Goal: Book appointment/travel/reservation

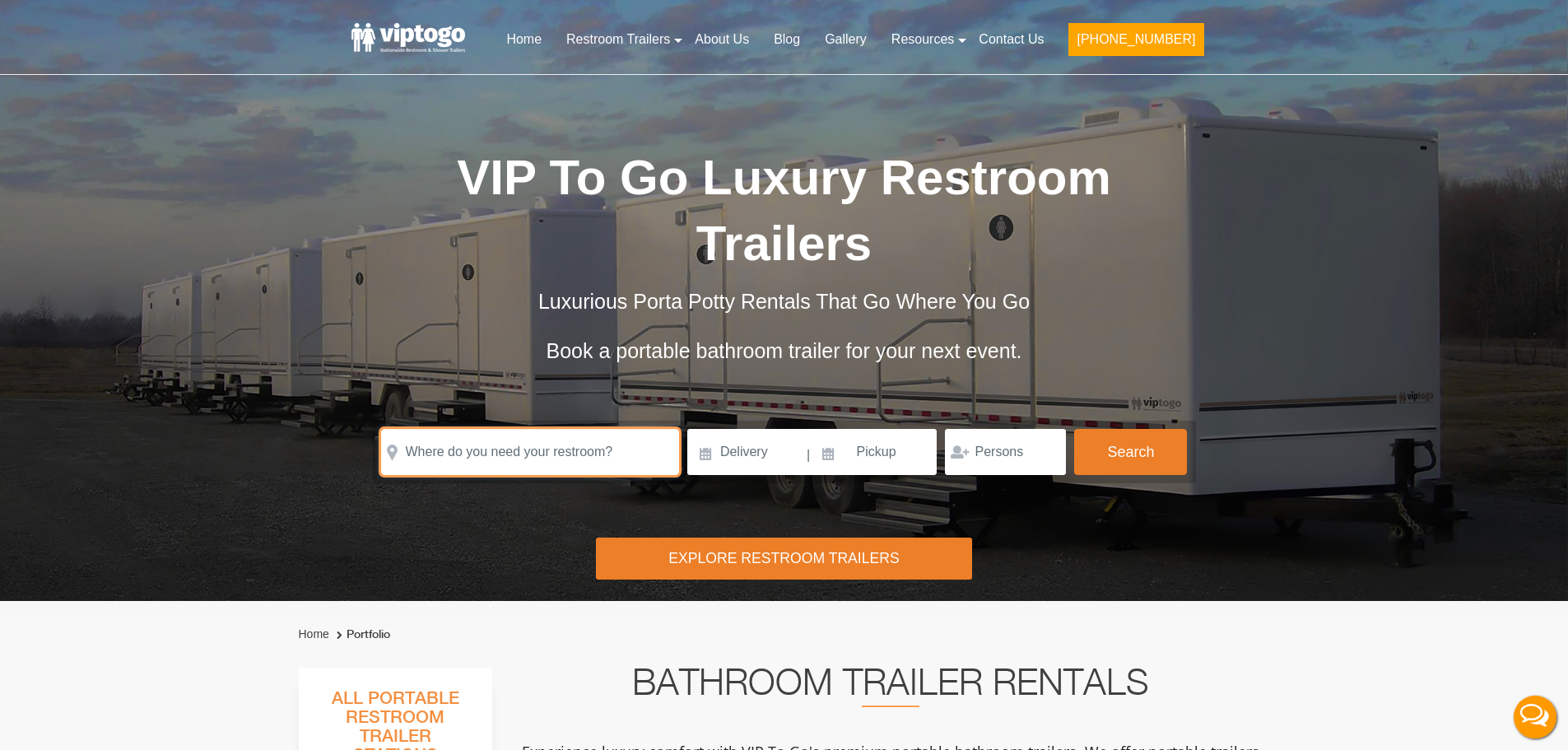
click at [509, 455] on input "text" at bounding box center [529, 452] width 298 height 46
paste input "[GEOGRAPHIC_DATA], [GEOGRAPHIC_DATA] and [GEOGRAPHIC_DATA], [GEOGRAPHIC_DATA]"
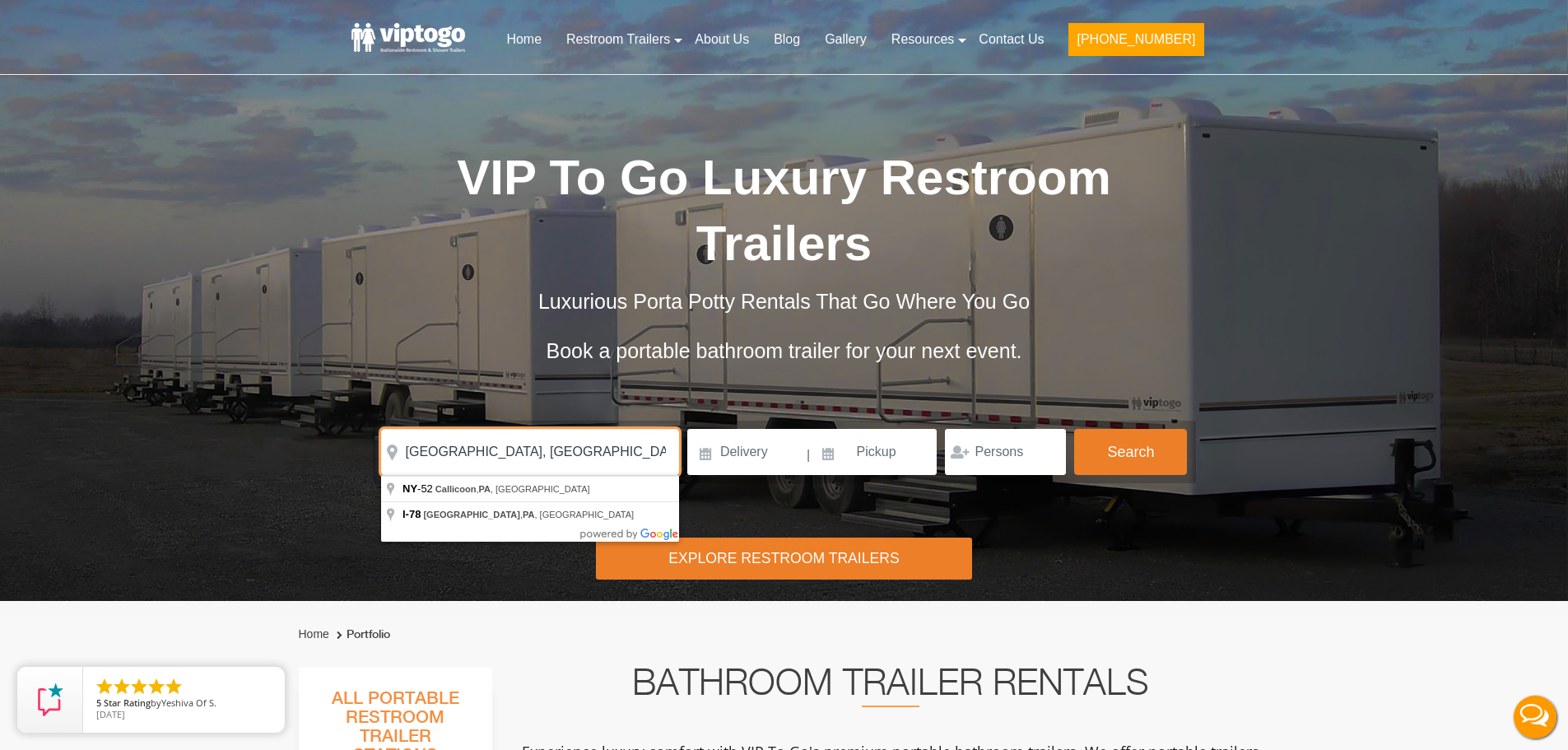
drag, startPoint x: 521, startPoint y: 451, endPoint x: 633, endPoint y: 443, distance: 112.3
click at [633, 443] on input "[GEOGRAPHIC_DATA], [GEOGRAPHIC_DATA] and [GEOGRAPHIC_DATA], [GEOGRAPHIC_DATA]" at bounding box center [529, 452] width 298 height 46
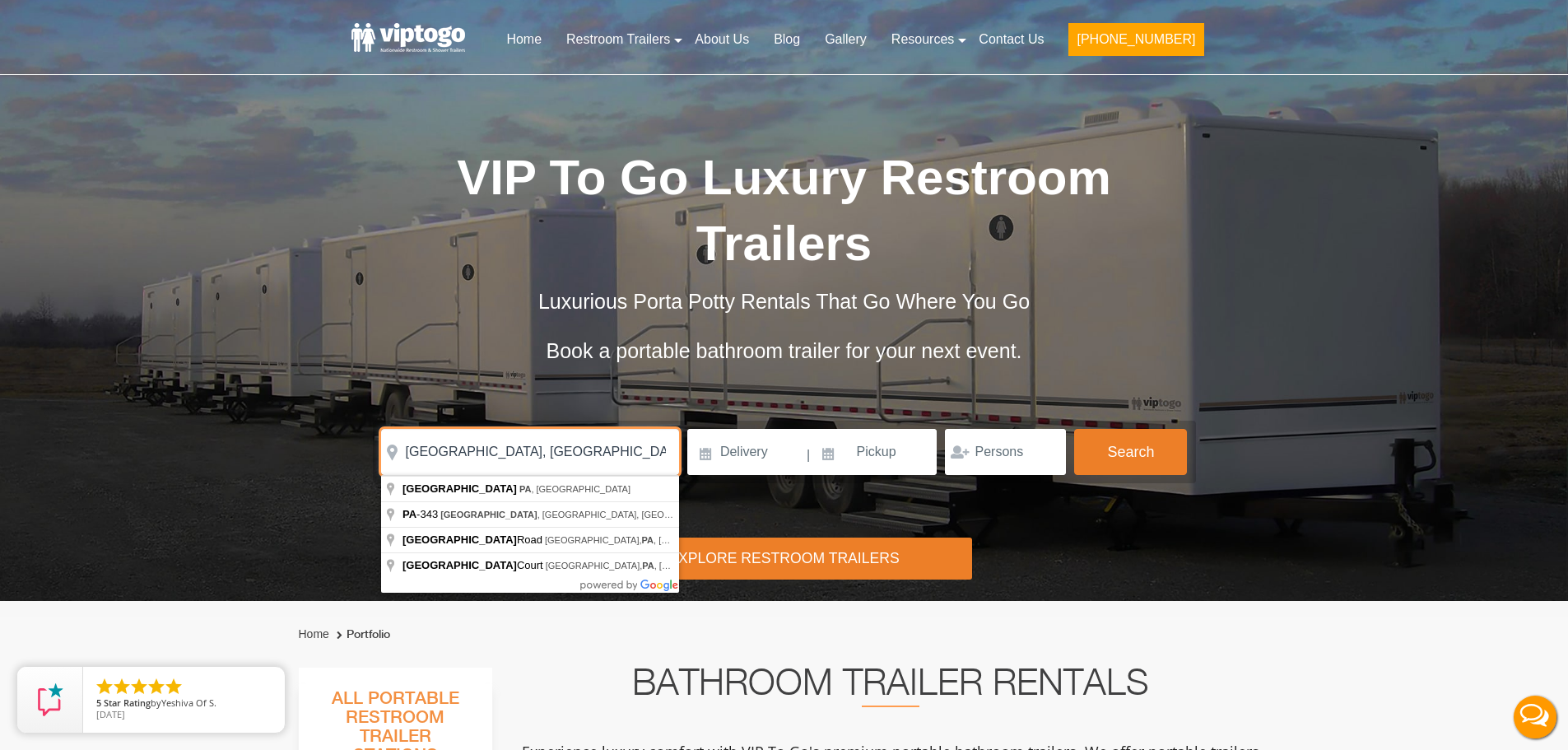
type input "[GEOGRAPHIC_DATA], [GEOGRAPHIC_DATA]"
click at [718, 463] on input at bounding box center [746, 452] width 118 height 46
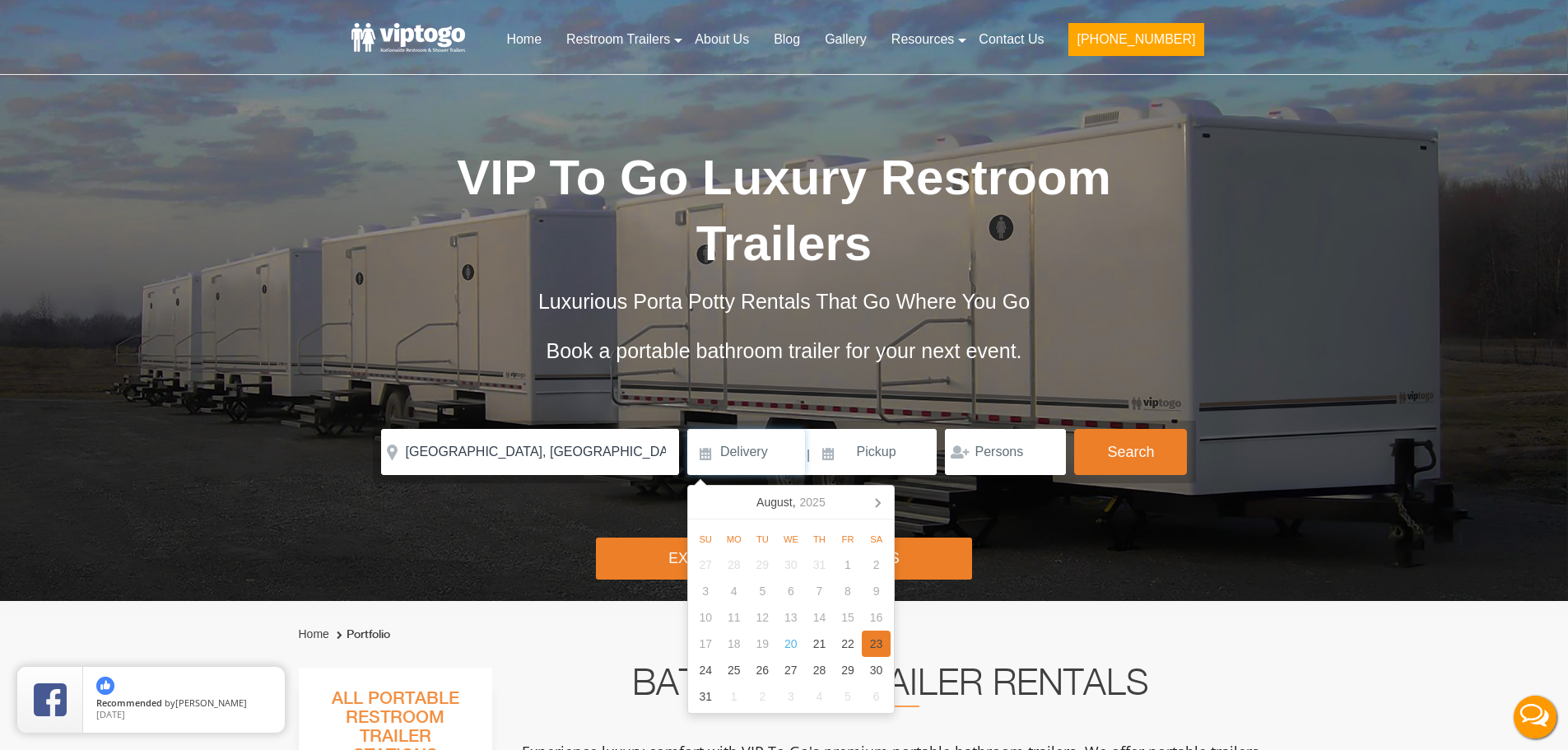
click at [873, 640] on div "23" at bounding box center [876, 644] width 28 height 27
type input "[DATE]"
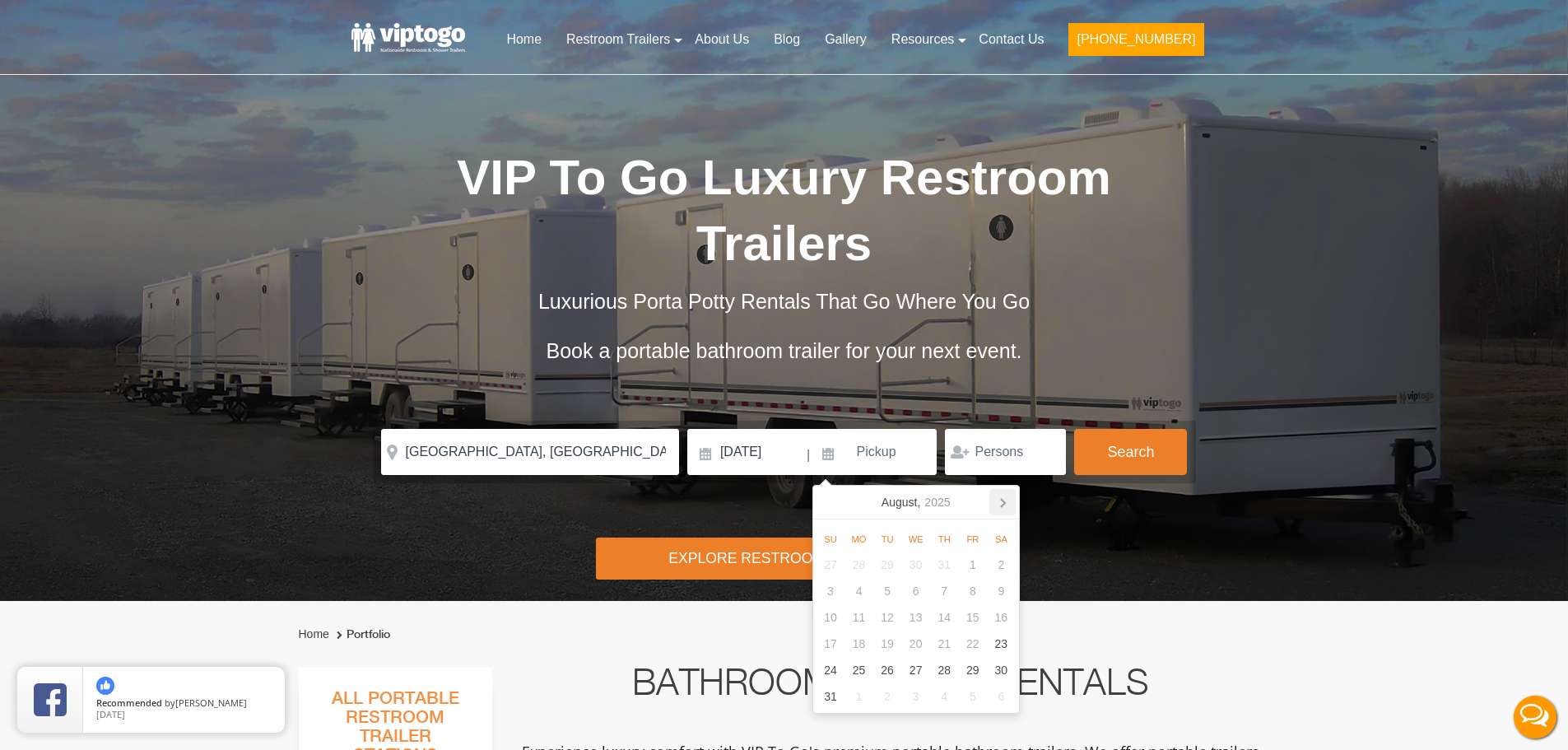
click at [996, 497] on icon at bounding box center [1003, 502] width 27 height 27
click at [856, 563] on div "1" at bounding box center [859, 565] width 28 height 27
type input "[DATE]"
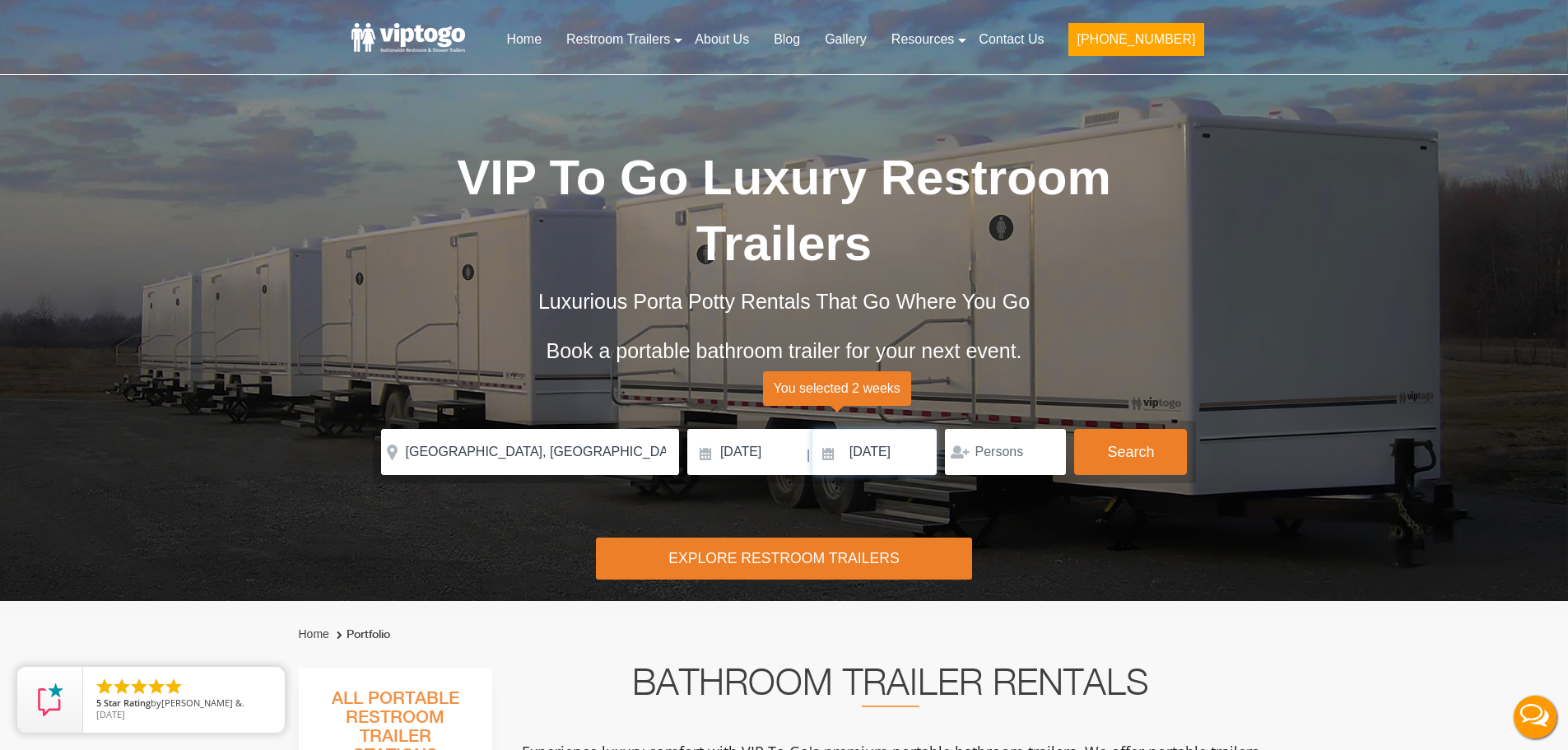
click at [910, 453] on input "[DATE]" at bounding box center [875, 452] width 125 height 46
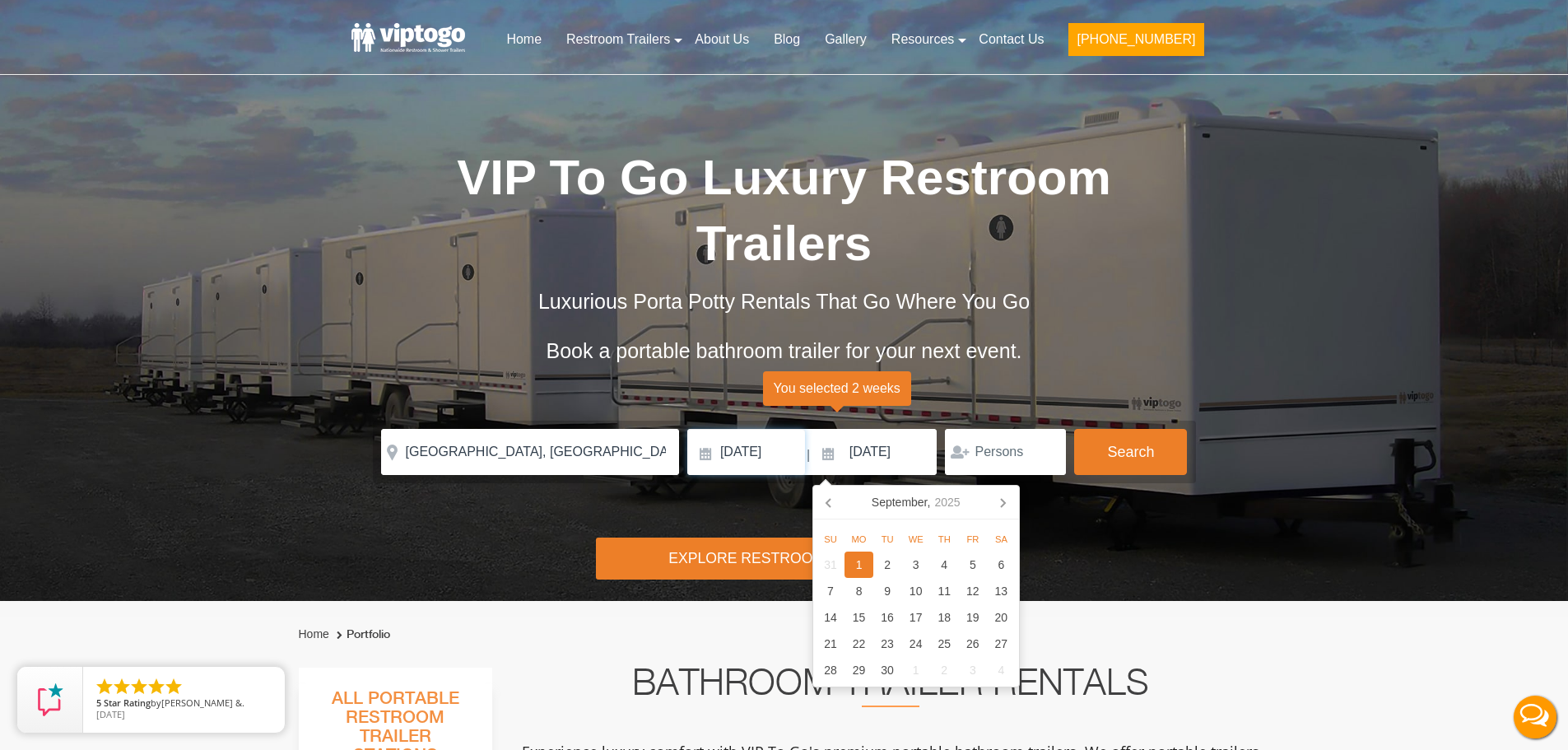
click at [756, 464] on input "[DATE]" at bounding box center [746, 452] width 118 height 46
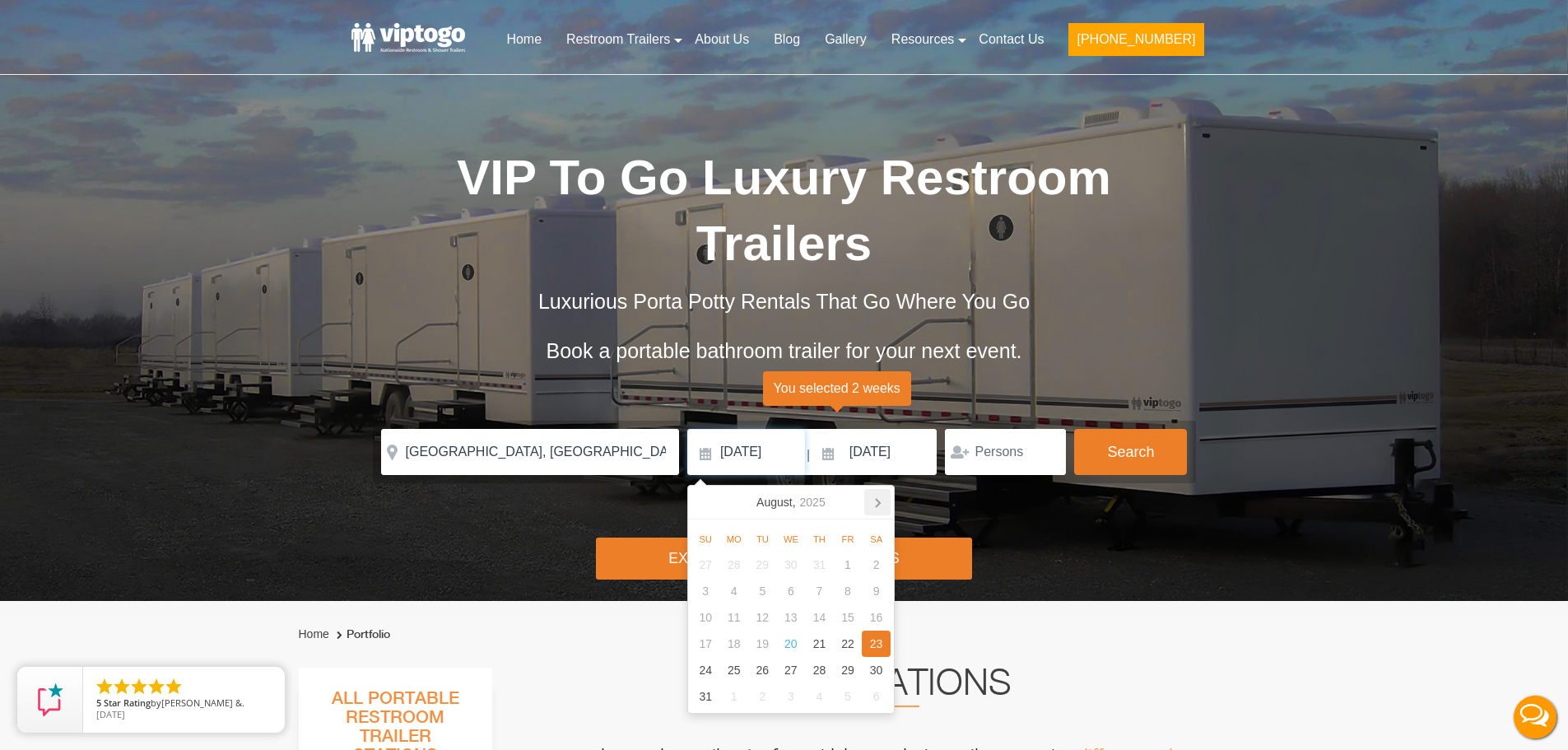
click at [870, 507] on icon at bounding box center [878, 502] width 27 height 27
click at [727, 567] on div "1" at bounding box center [734, 565] width 28 height 27
type input "[DATE]"
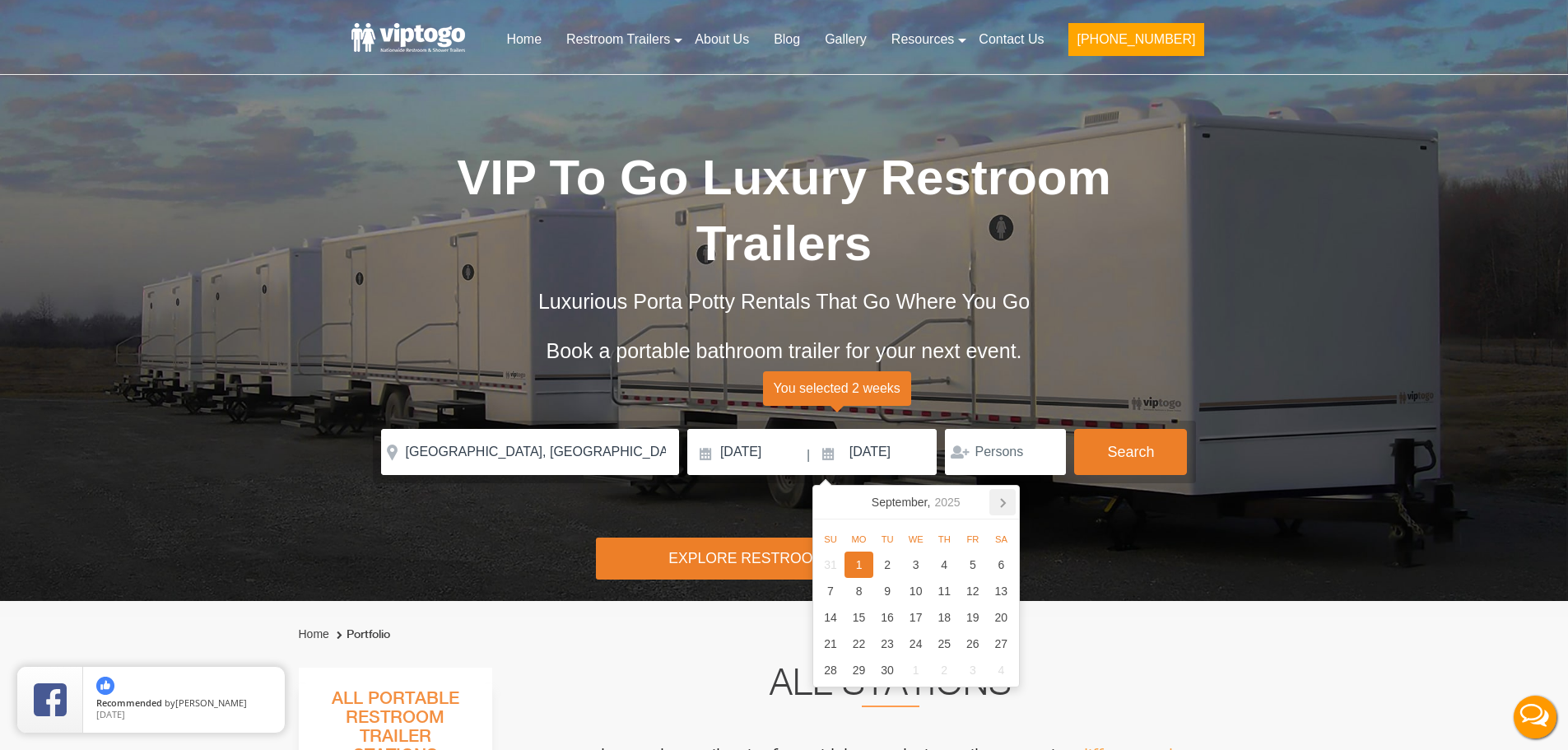
click at [1005, 509] on icon at bounding box center [1003, 502] width 27 height 27
click at [974, 676] on div "31" at bounding box center [974, 670] width 28 height 27
type input "[DATE]"
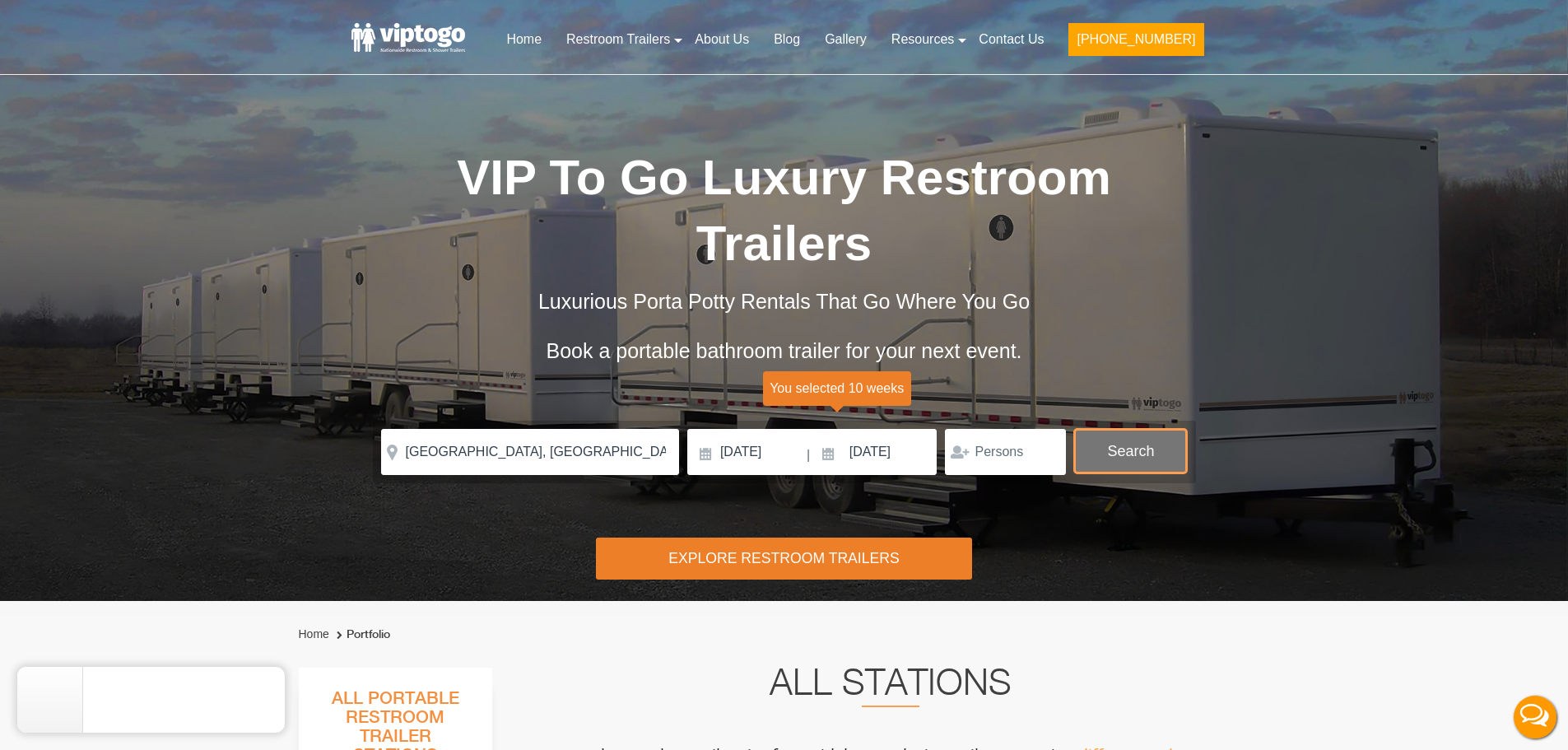
click at [1129, 459] on button "Search" at bounding box center [1130, 451] width 113 height 44
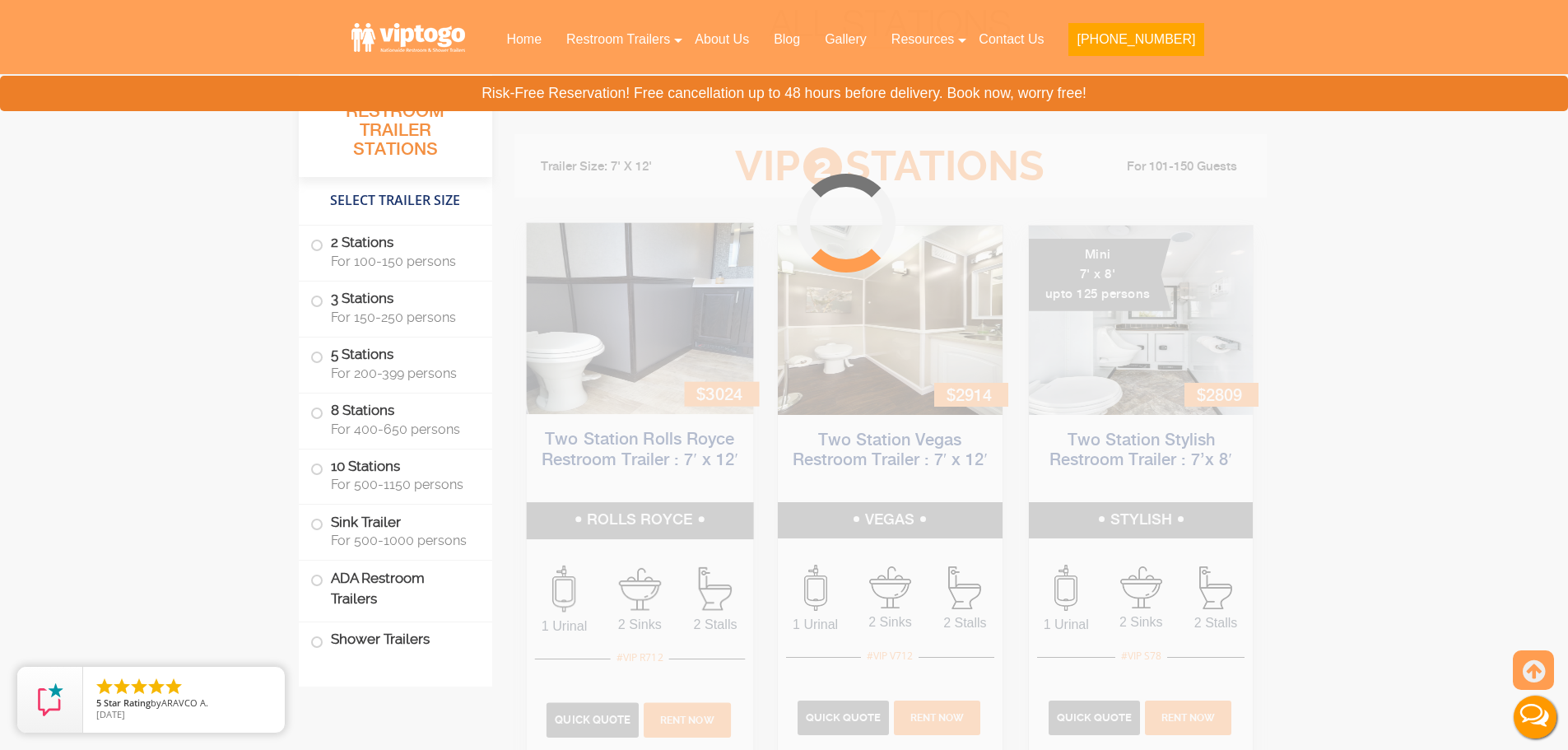
scroll to position [668, 0]
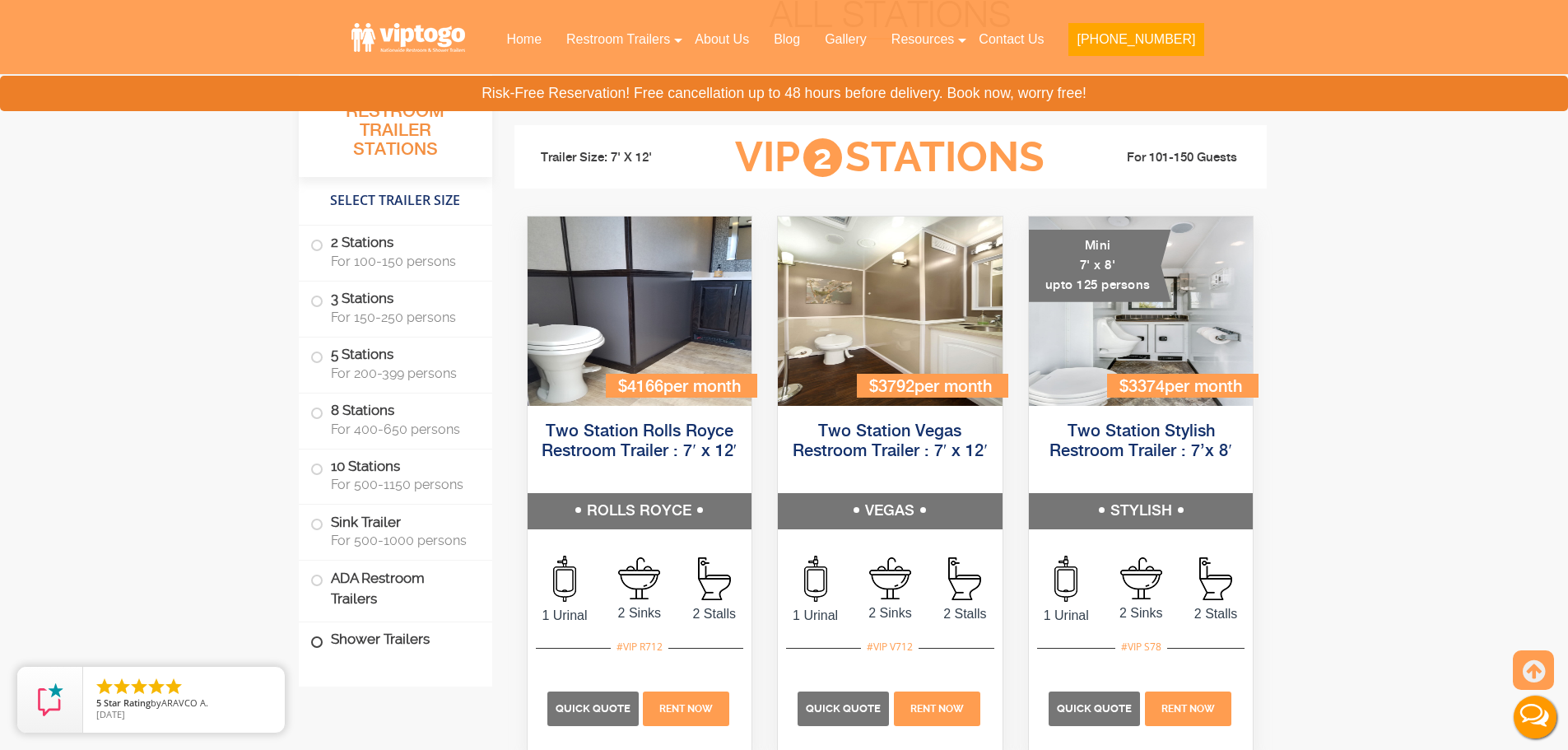
click at [316, 644] on span at bounding box center [316, 642] width 6 height 6
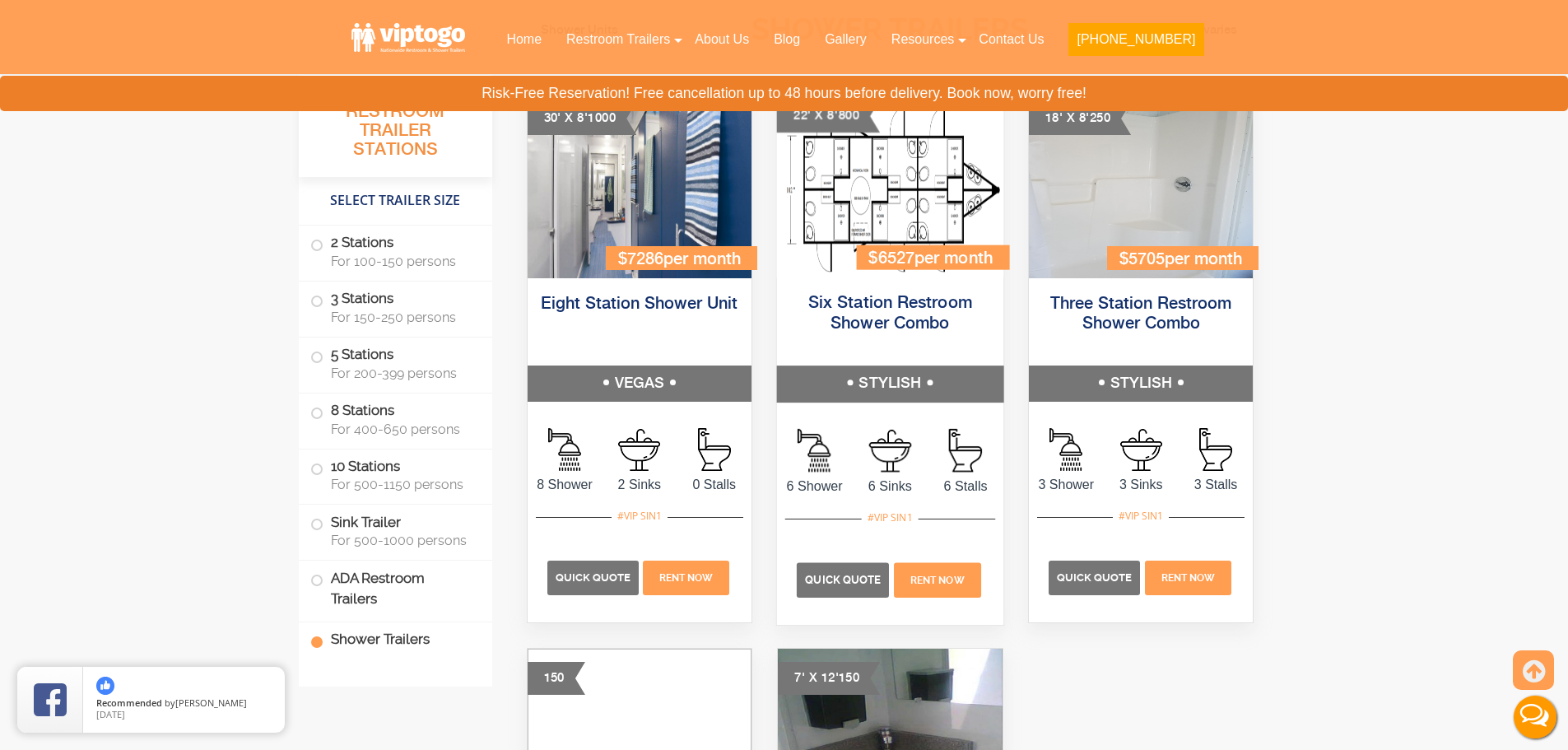
scroll to position [7122, 0]
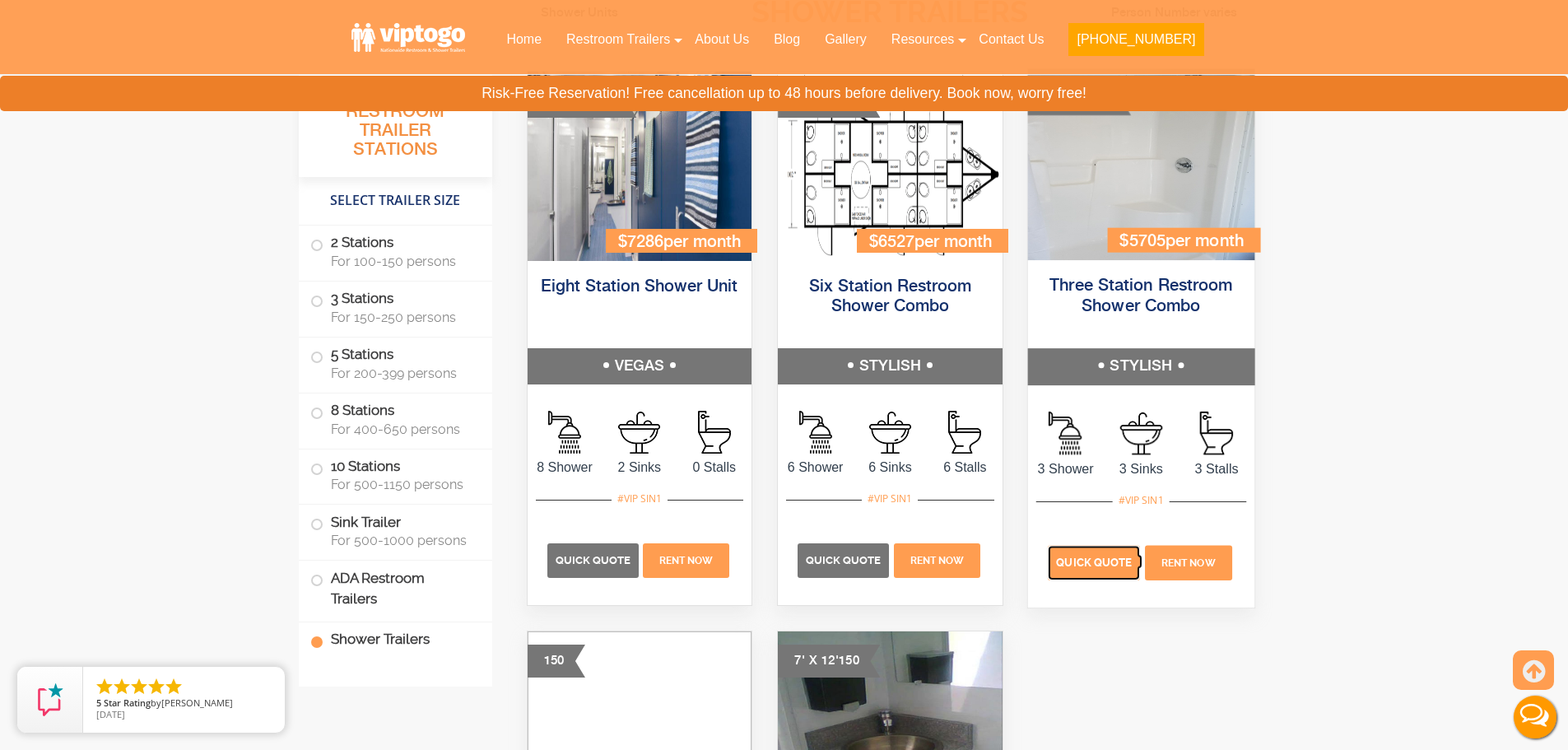
click at [1109, 549] on p "Quick Quote" at bounding box center [1094, 562] width 92 height 35
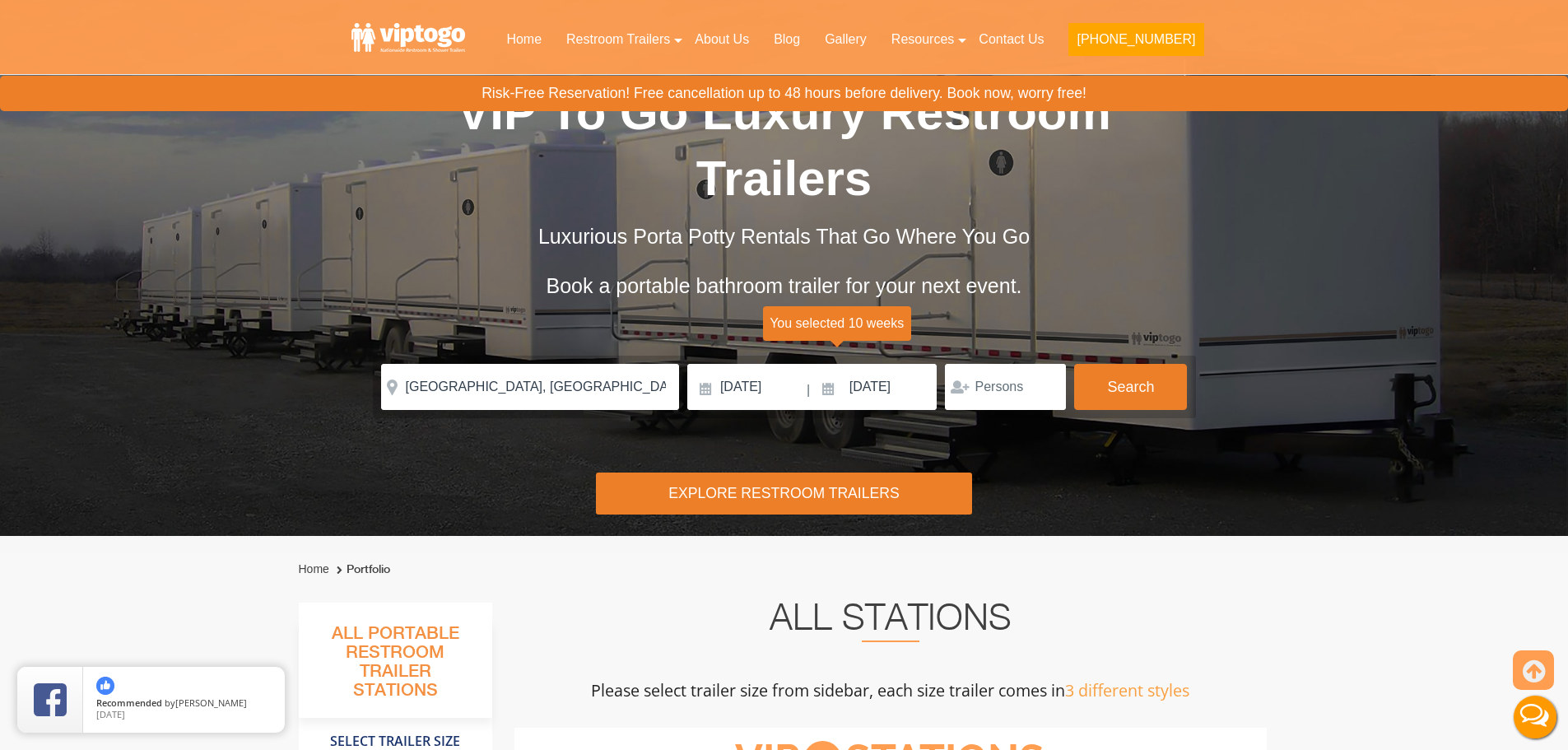
scroll to position [40, 0]
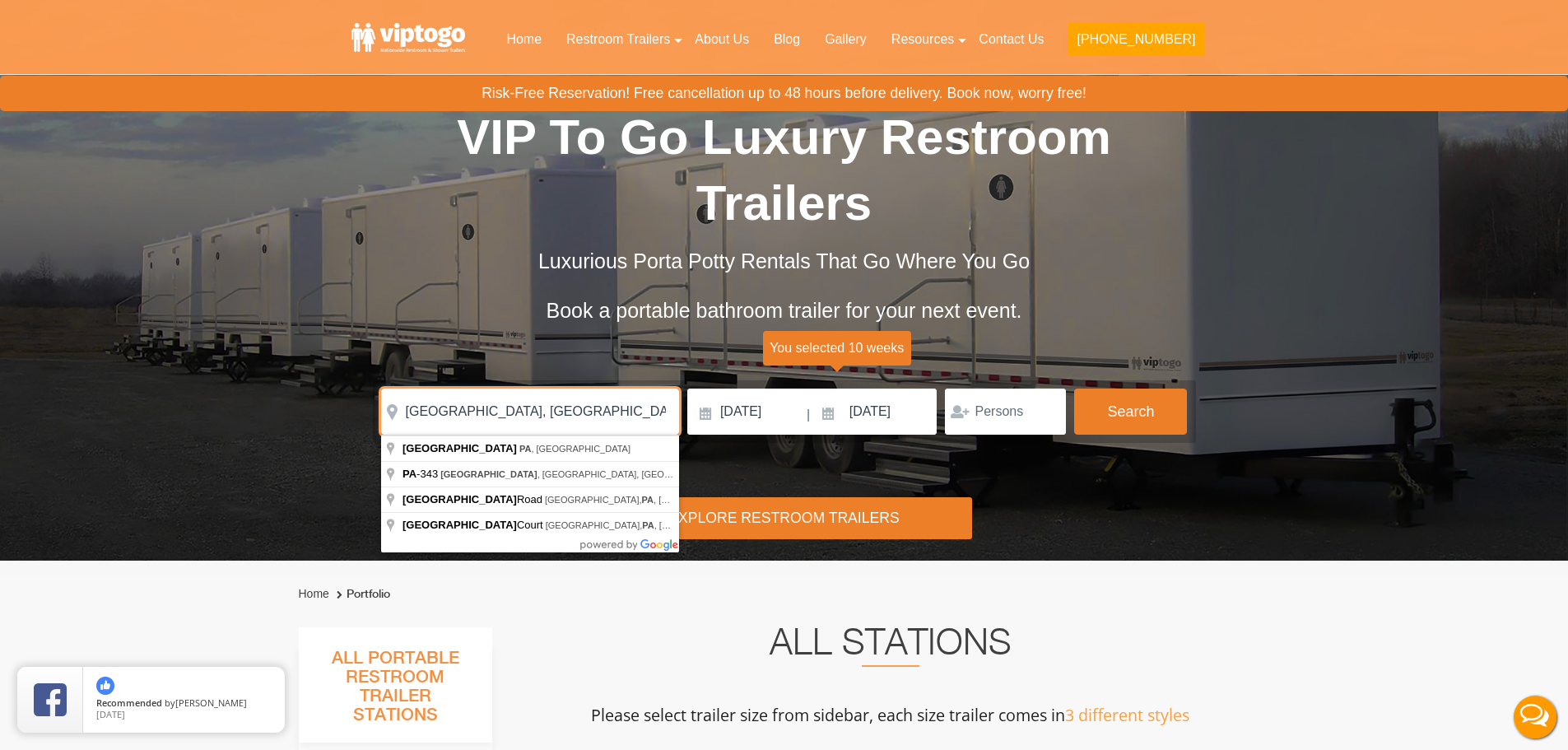
click at [589, 403] on input "[GEOGRAPHIC_DATA], [GEOGRAPHIC_DATA]" at bounding box center [529, 411] width 298 height 46
paste input "and Callicoon, [GEOGRAPHIC_DATA]"
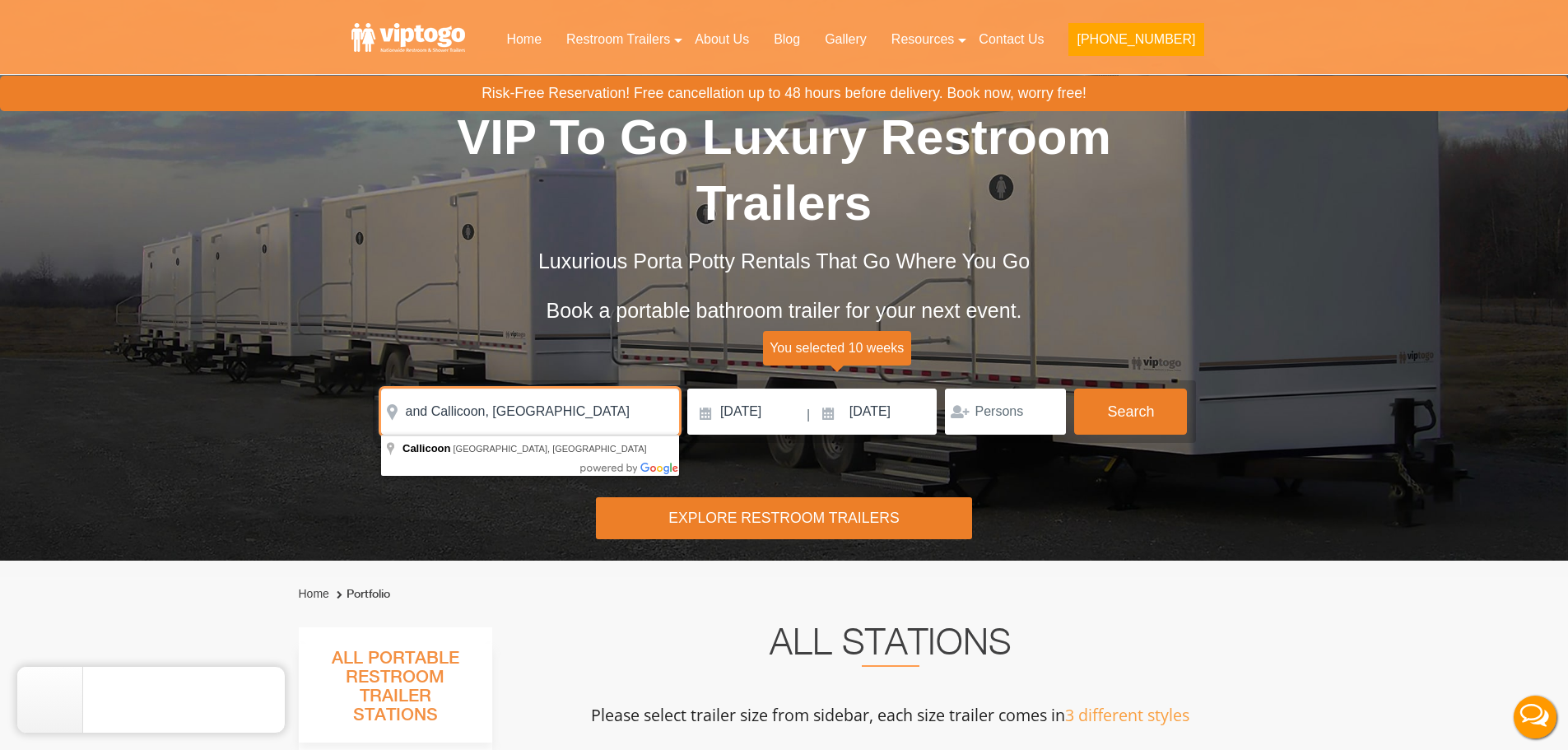
drag, startPoint x: 428, startPoint y: 407, endPoint x: 377, endPoint y: 408, distance: 51.0
click at [377, 408] on form "Please Input Valid address with zipcode Please Input Valid address with zipcode…" at bounding box center [784, 411] width 824 height 62
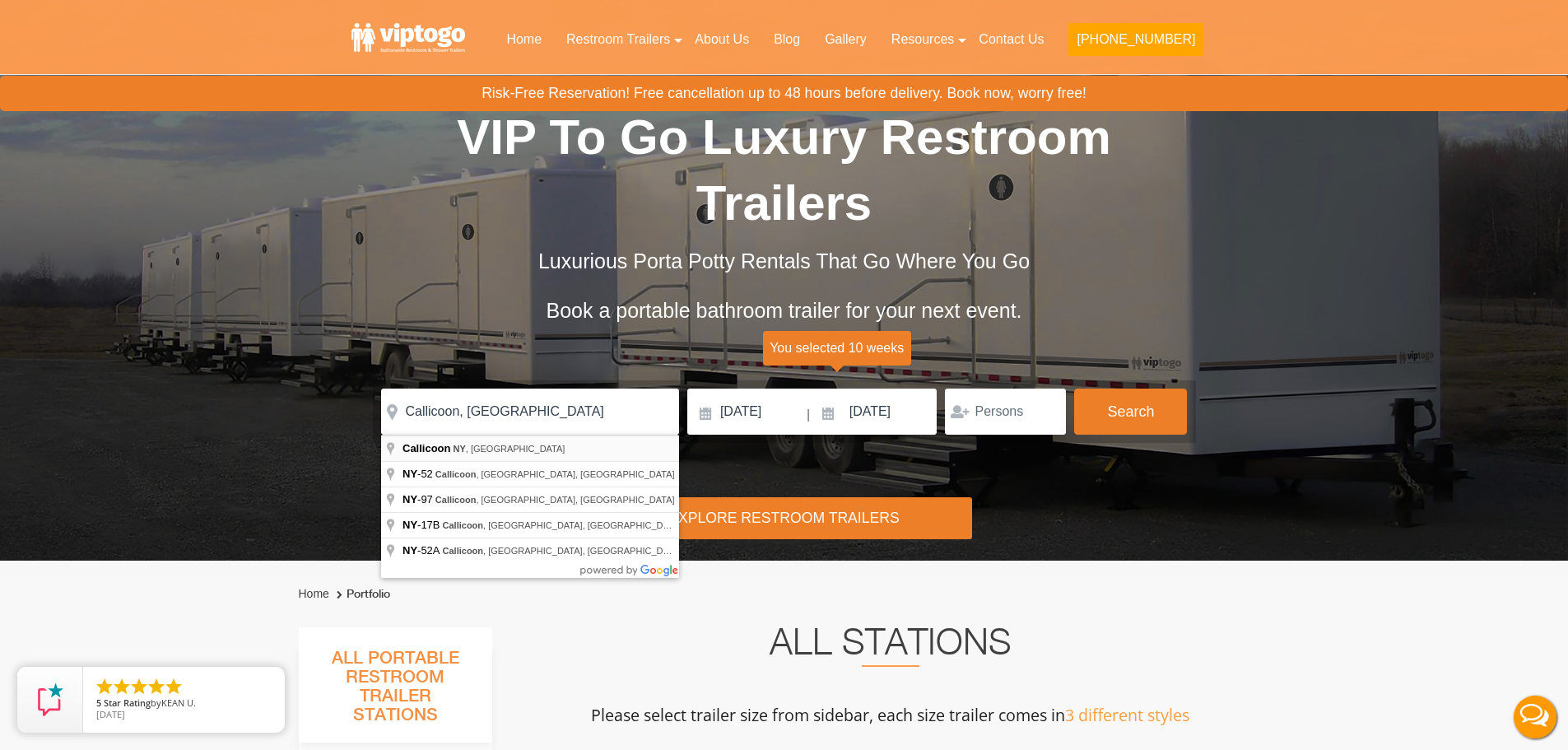
type input "Callicoon, [GEOGRAPHIC_DATA], [GEOGRAPHIC_DATA]"
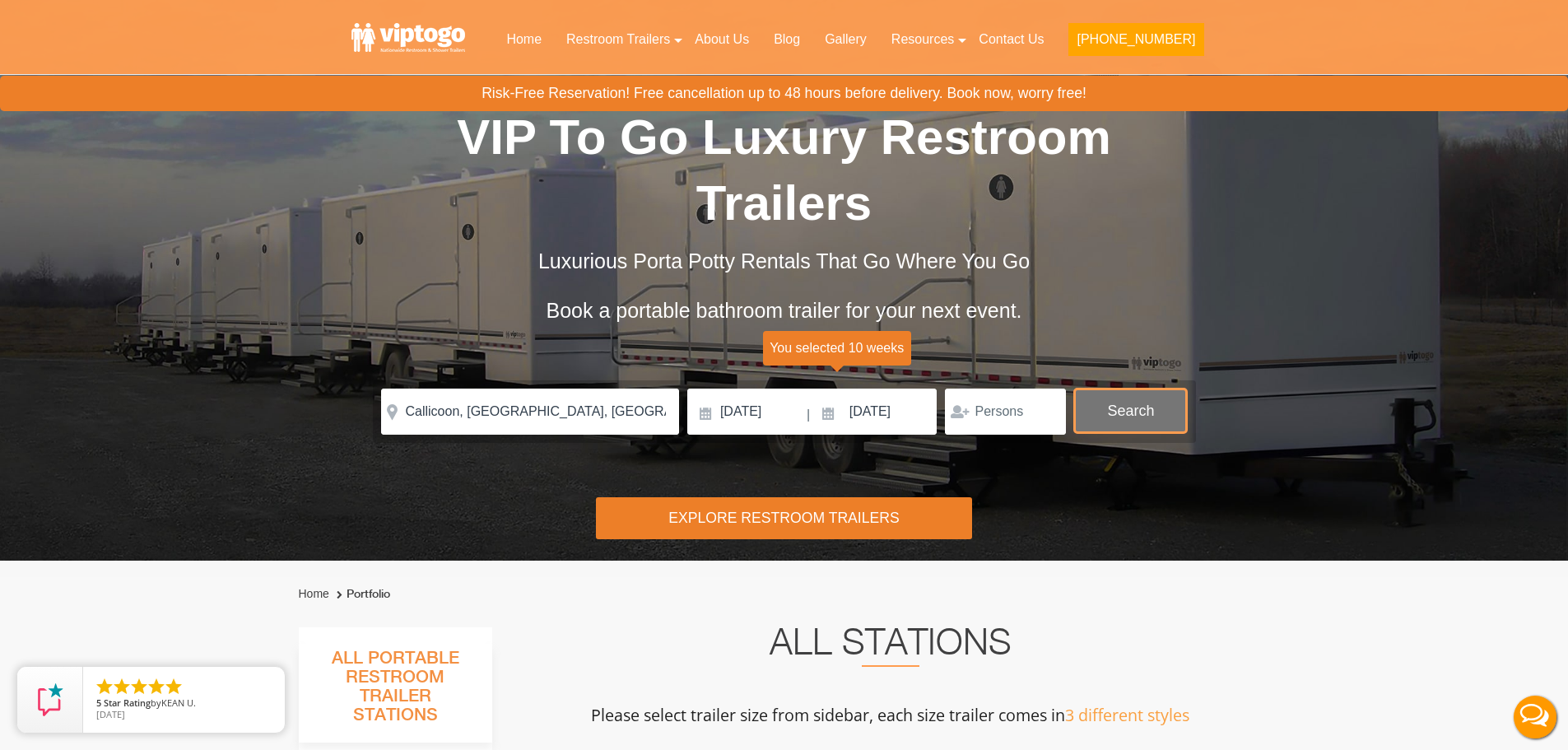
click at [1123, 424] on button "Search" at bounding box center [1130, 411] width 113 height 44
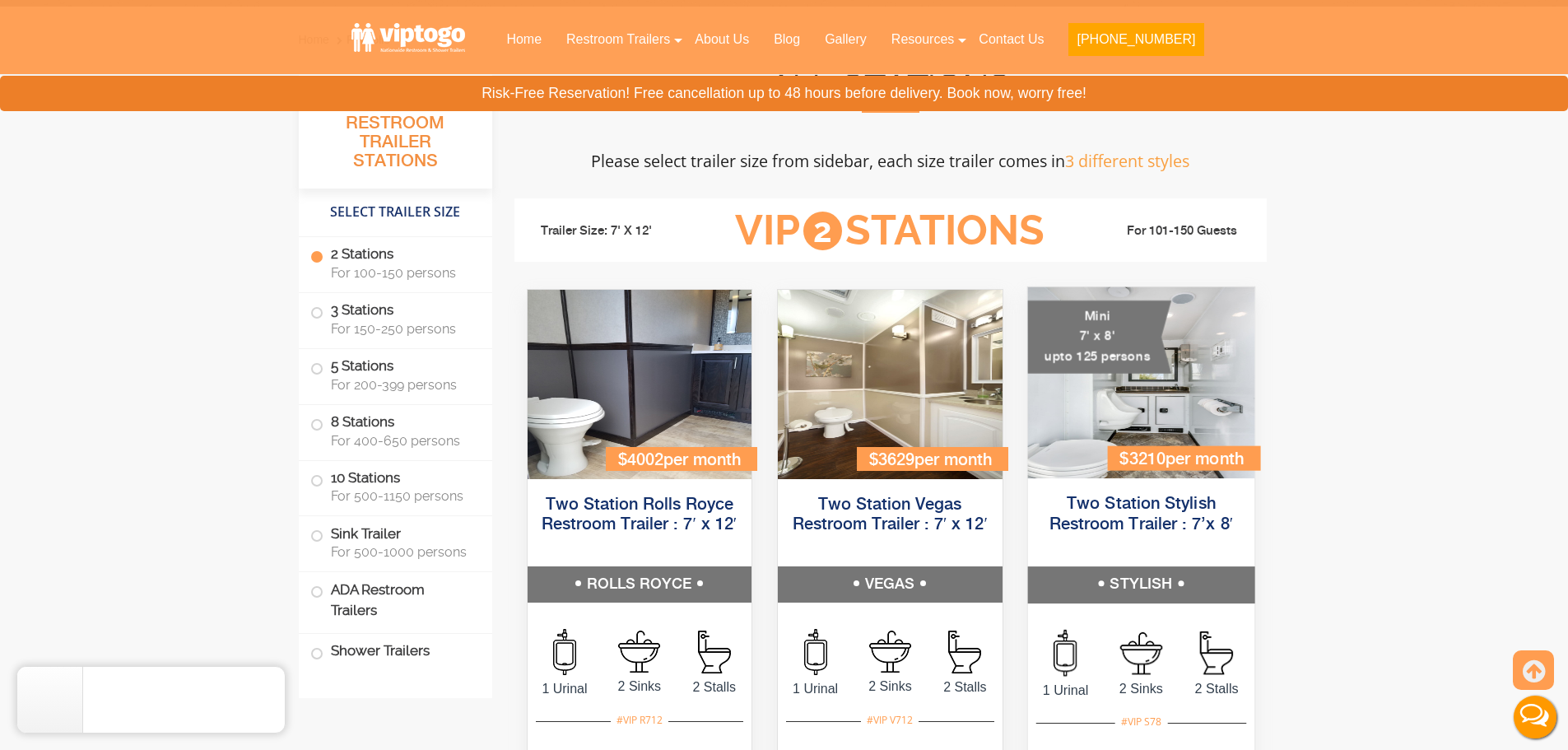
scroll to position [668, 0]
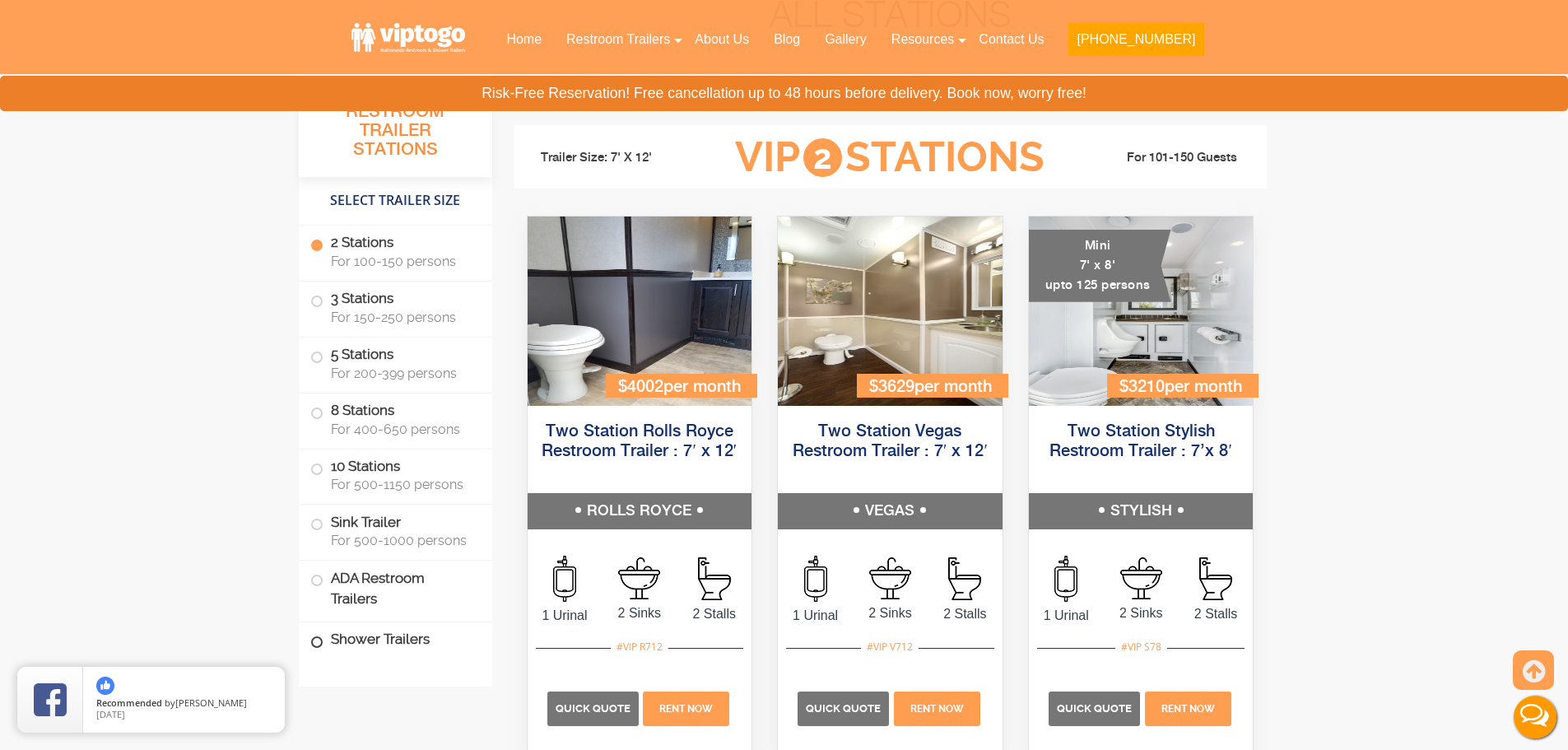
click at [314, 646] on span at bounding box center [316, 642] width 6 height 6
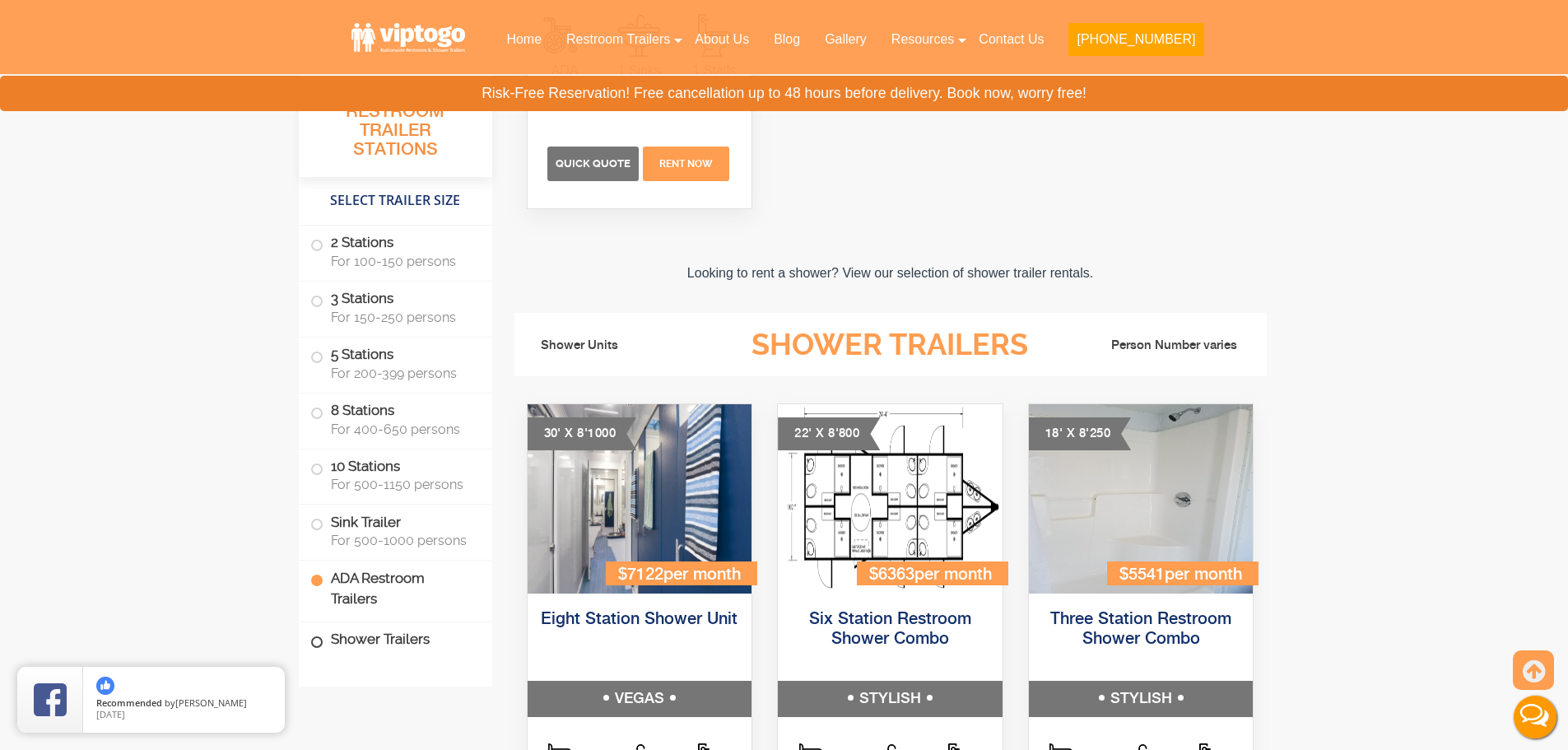
scroll to position [6957, 0]
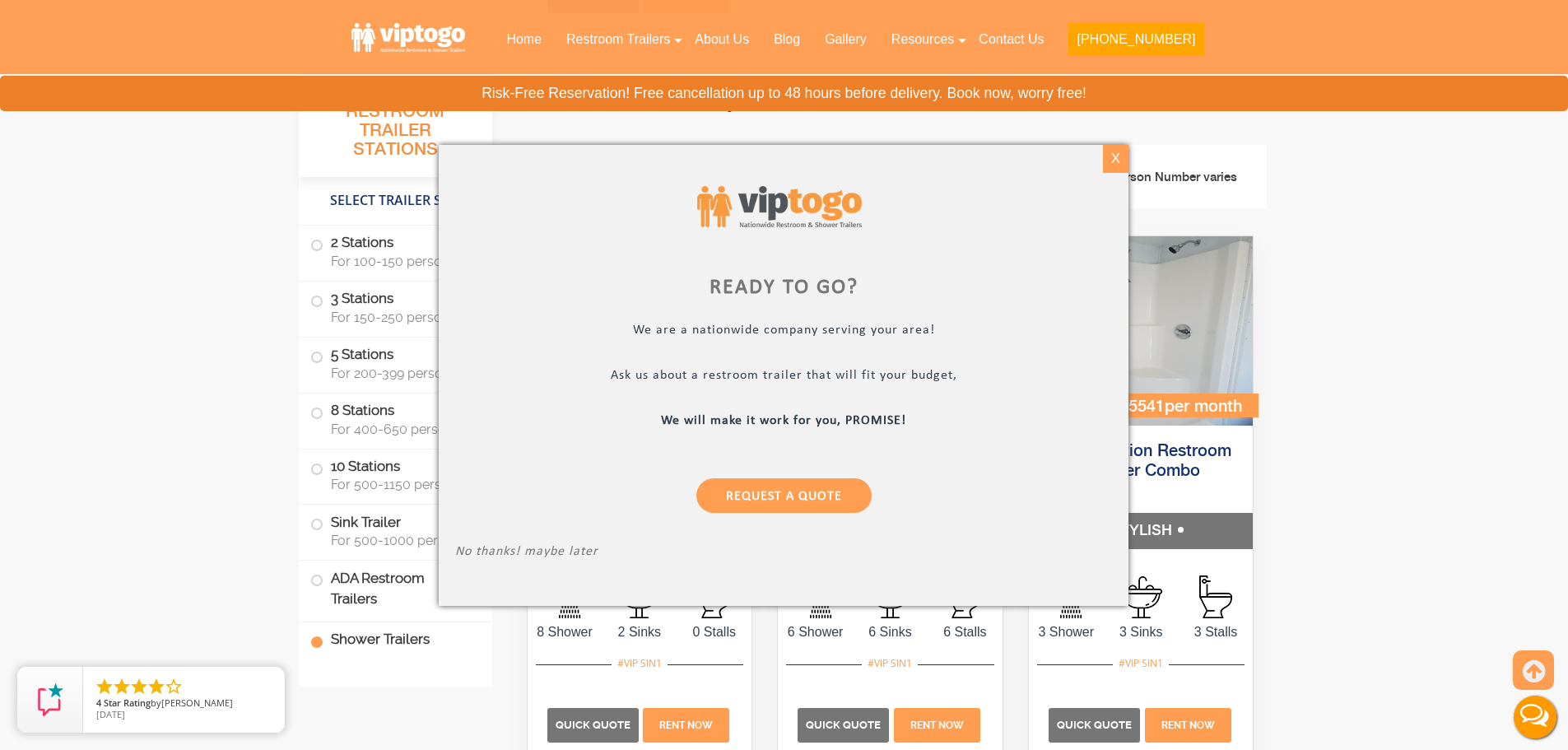
click at [1112, 158] on div "X" at bounding box center [1116, 159] width 26 height 28
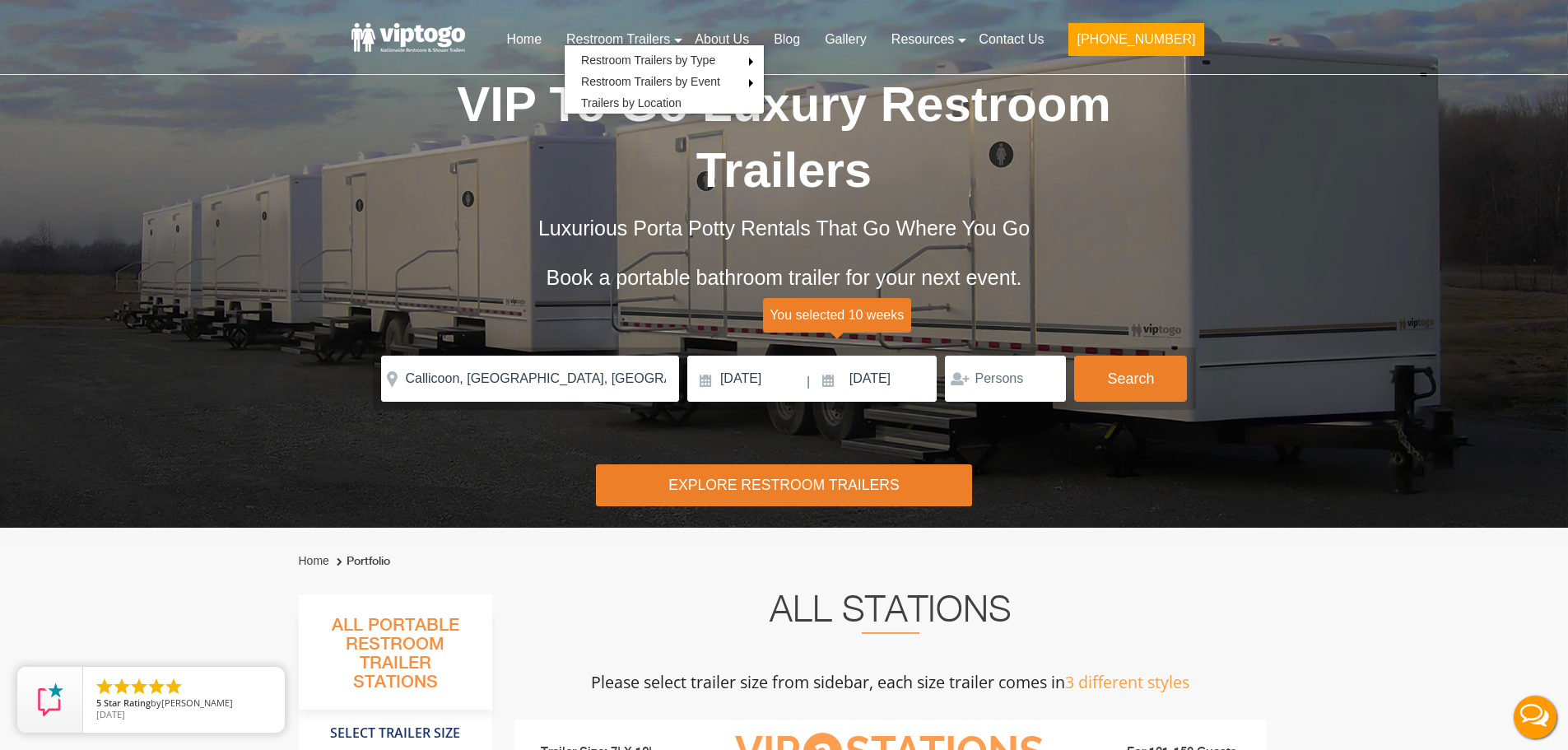
scroll to position [0, 0]
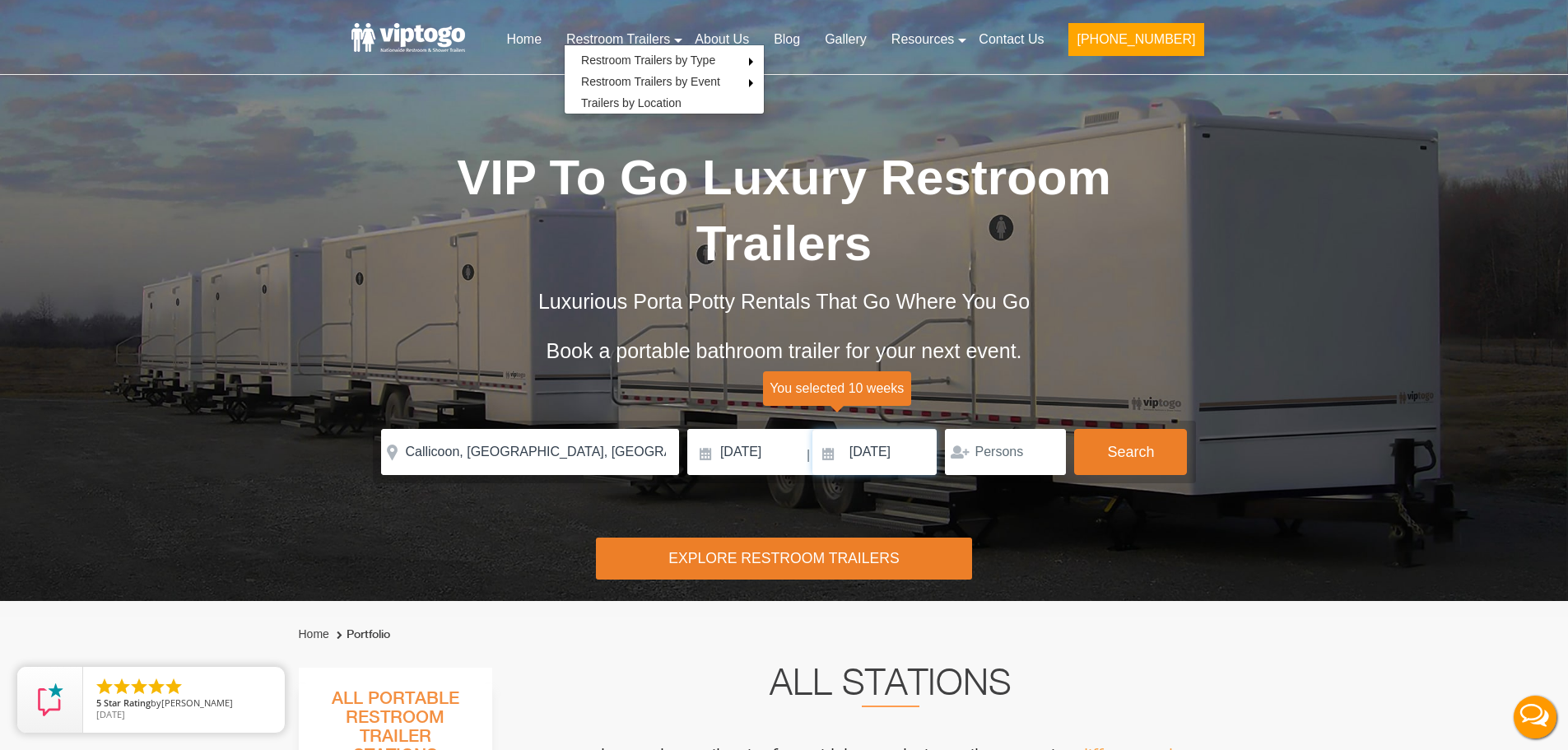
click at [873, 440] on input "[DATE]" at bounding box center [875, 452] width 125 height 46
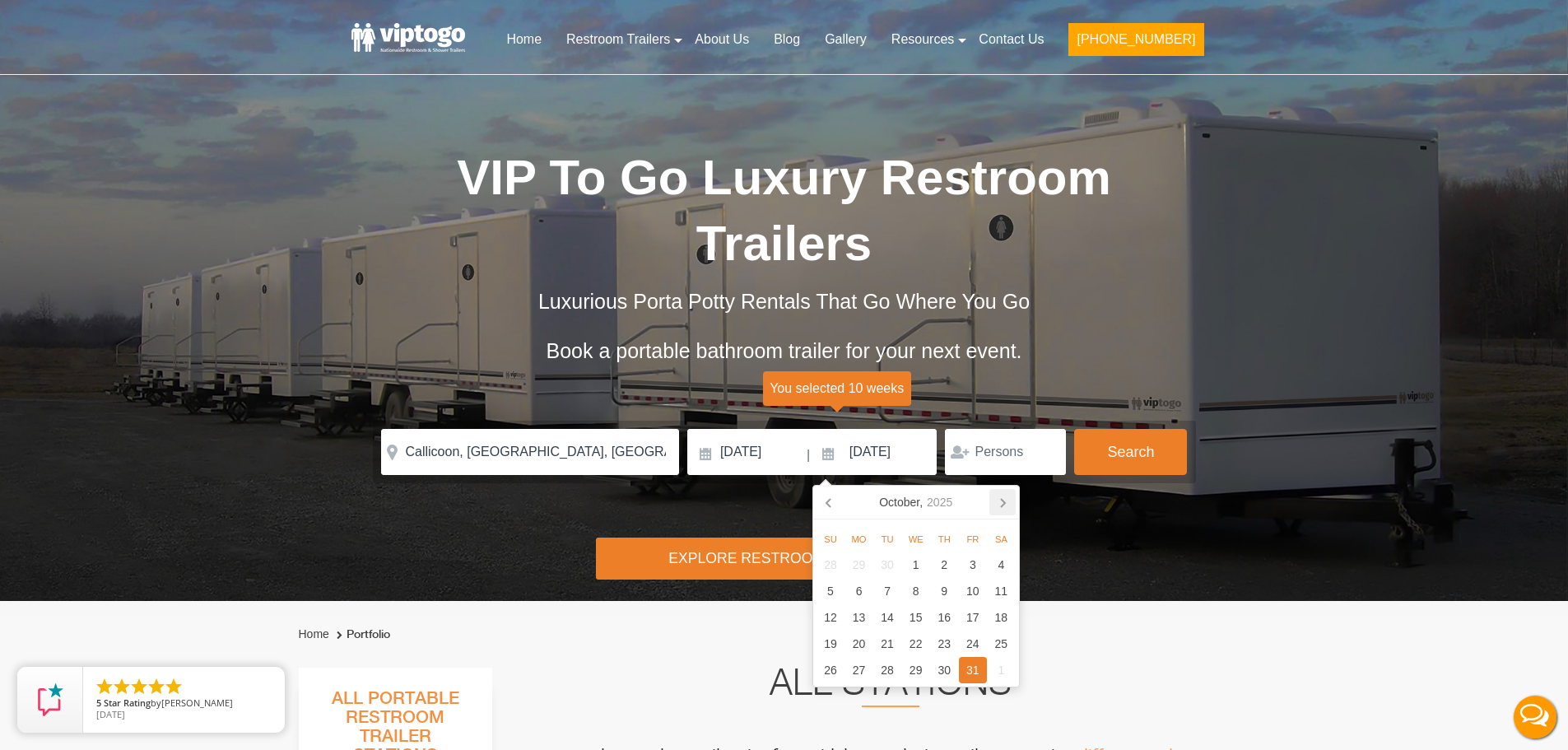
click at [1012, 504] on icon at bounding box center [1003, 502] width 27 height 27
click at [836, 706] on div "30" at bounding box center [831, 697] width 28 height 27
type input "[DATE]"
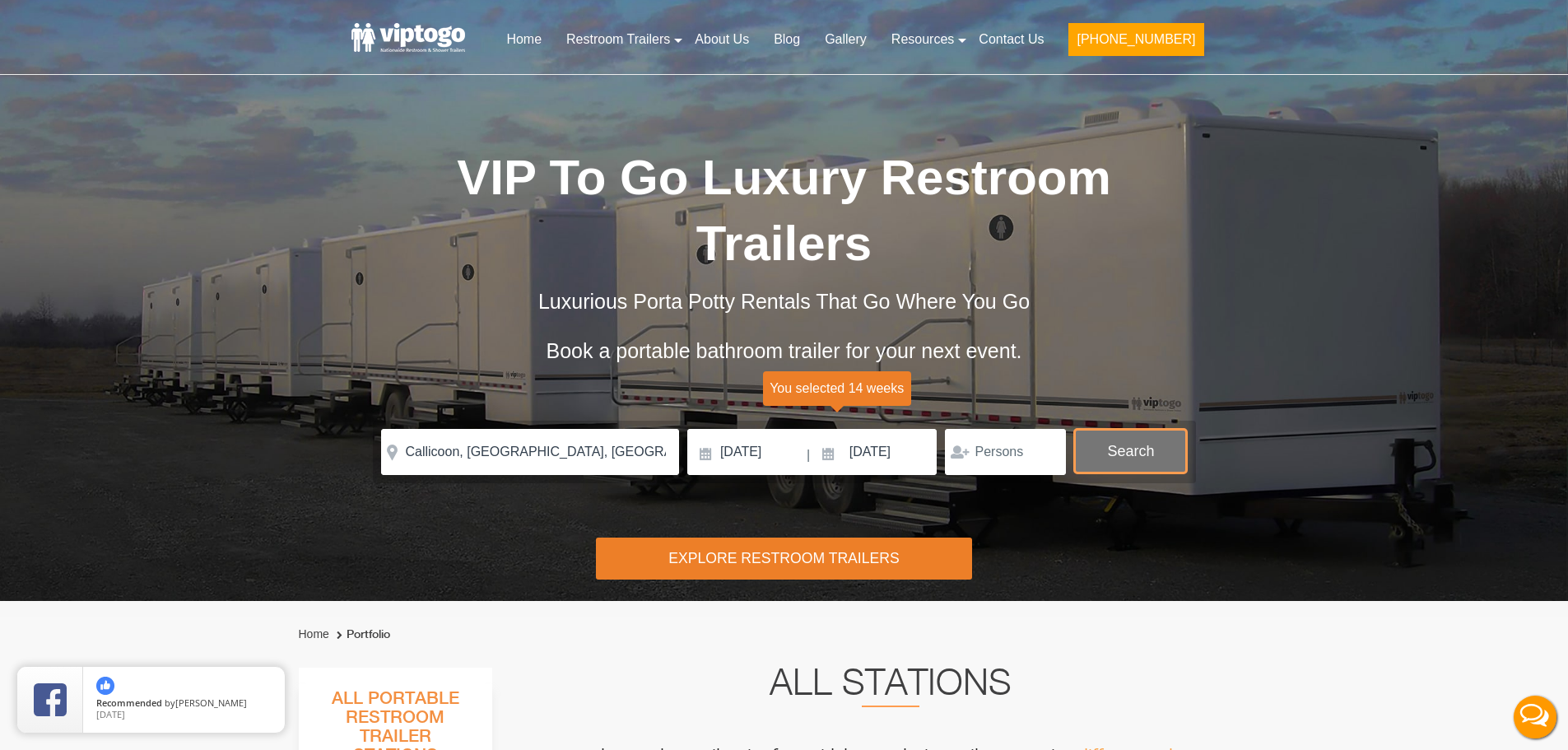
click at [1091, 459] on button "Search" at bounding box center [1130, 451] width 113 height 44
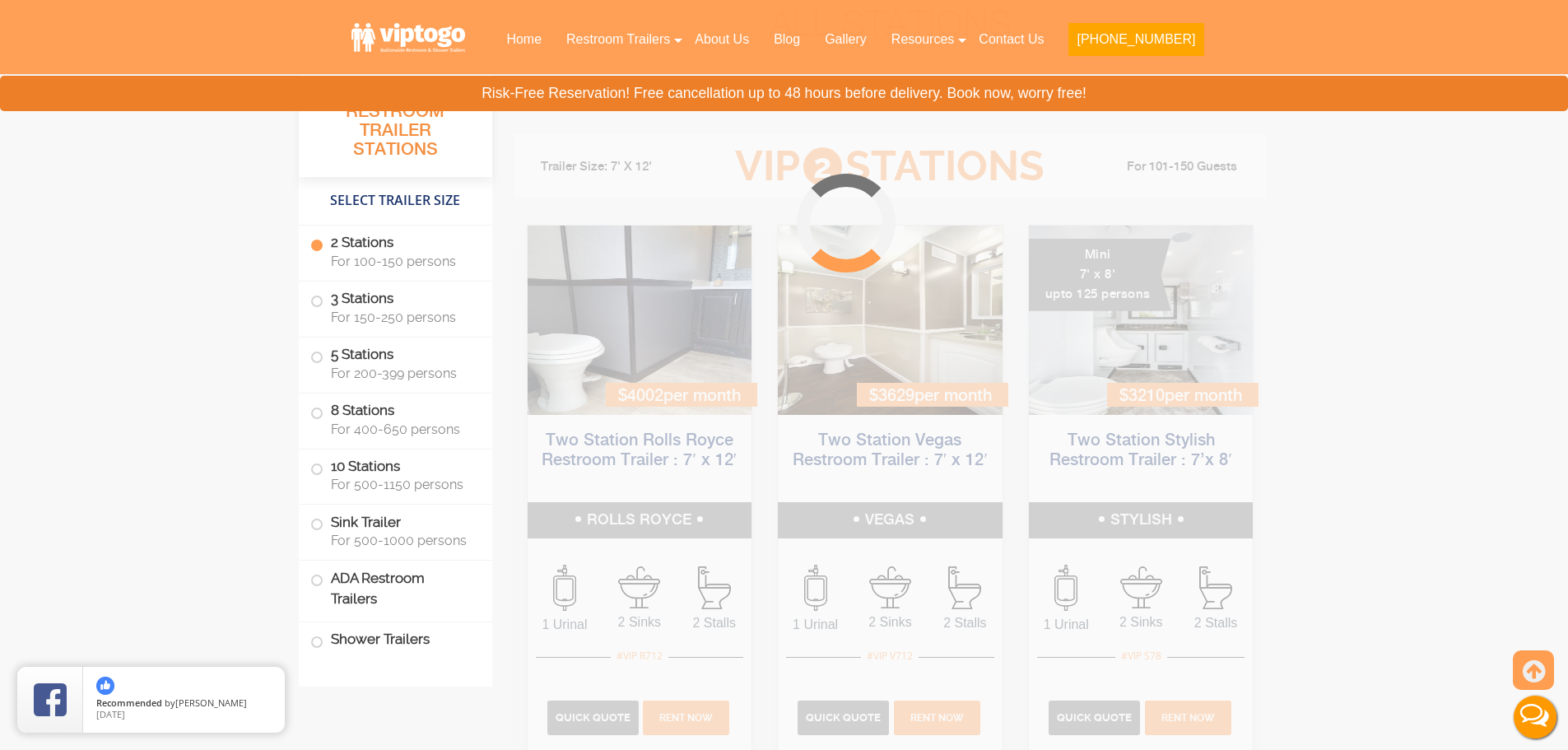
scroll to position [668, 0]
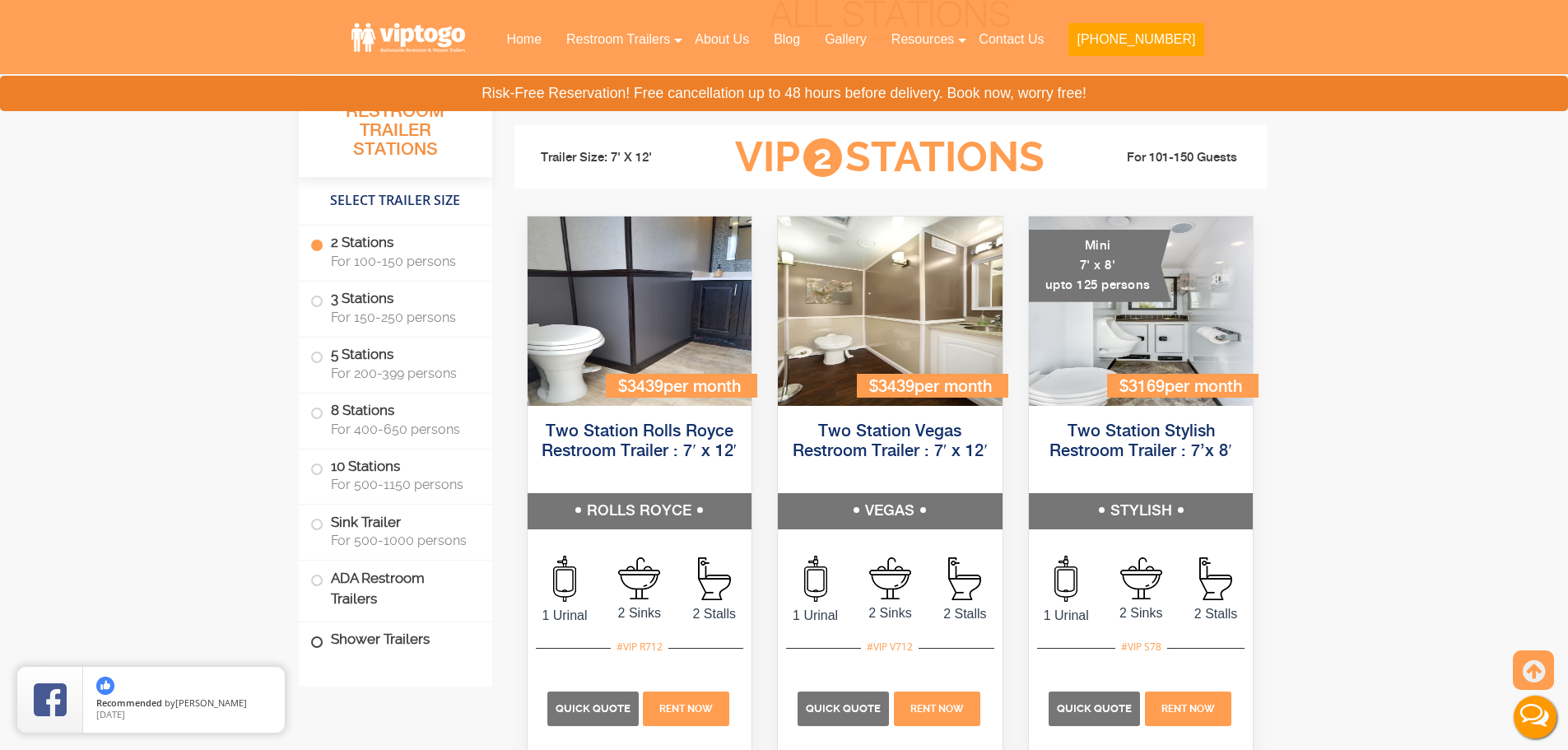
click at [316, 643] on span at bounding box center [316, 642] width 6 height 6
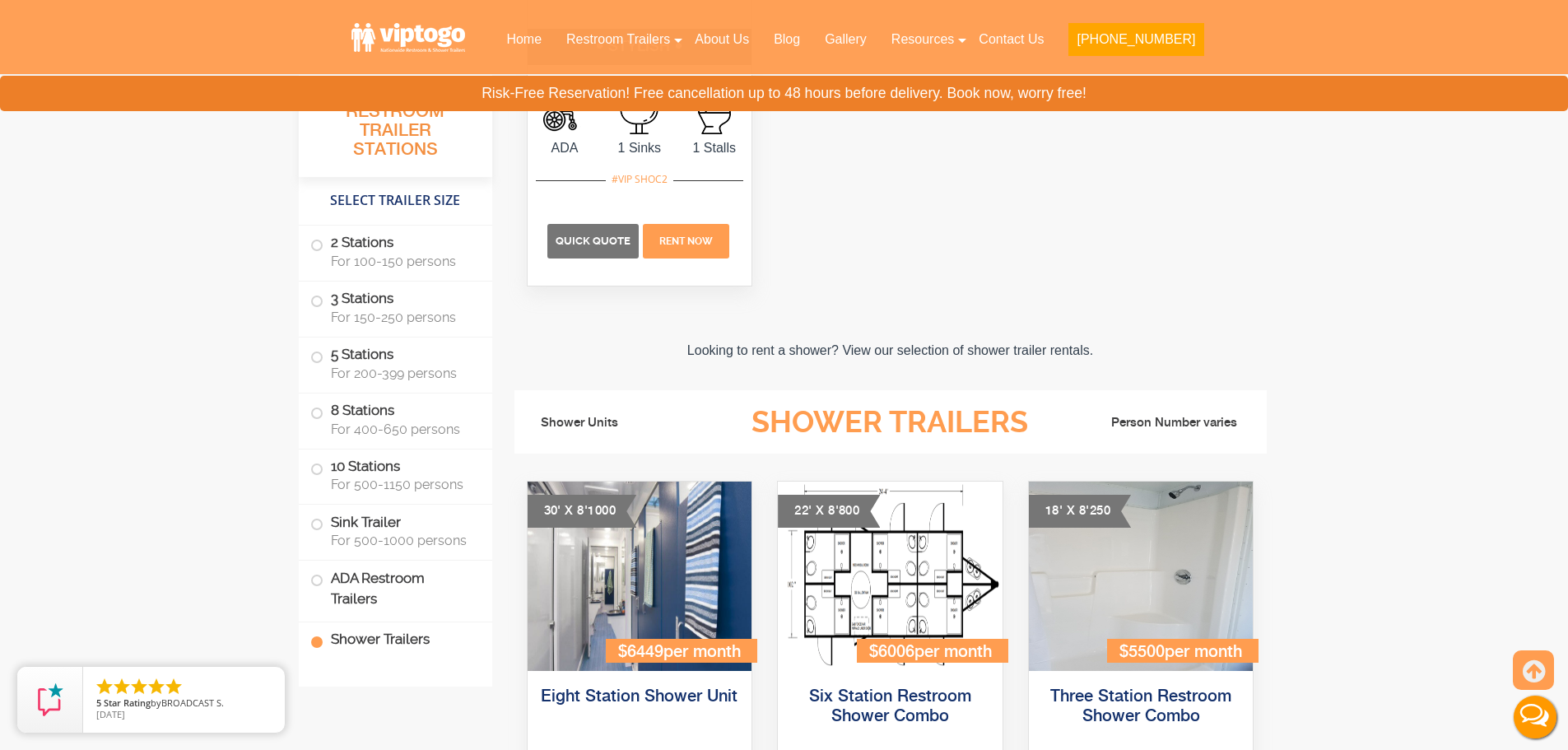
scroll to position [6957, 0]
